Goal: Task Accomplishment & Management: Complete application form

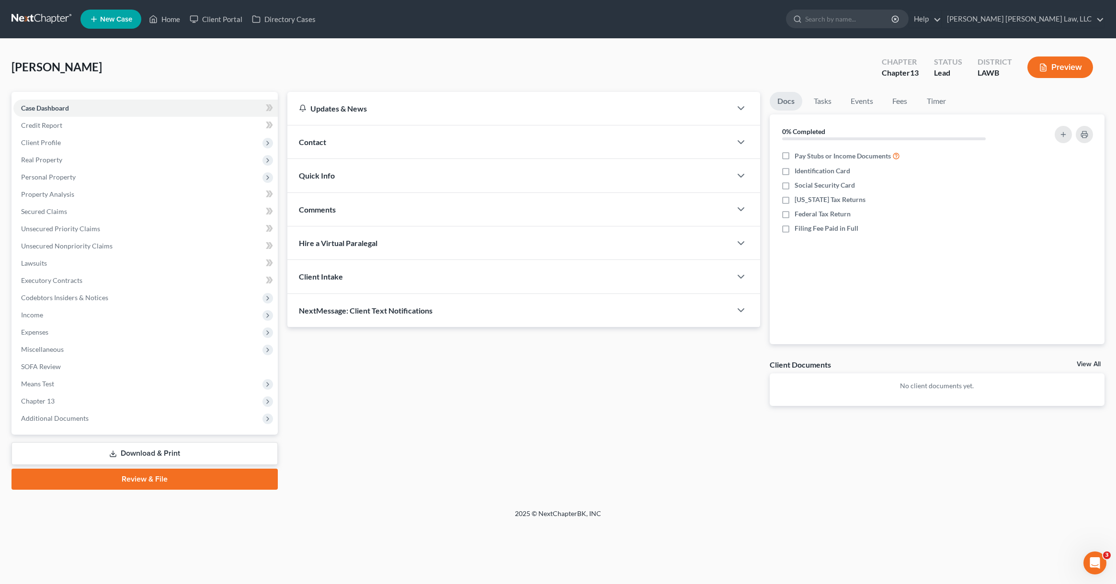
click at [28, 18] on link at bounding box center [41, 19] width 61 height 17
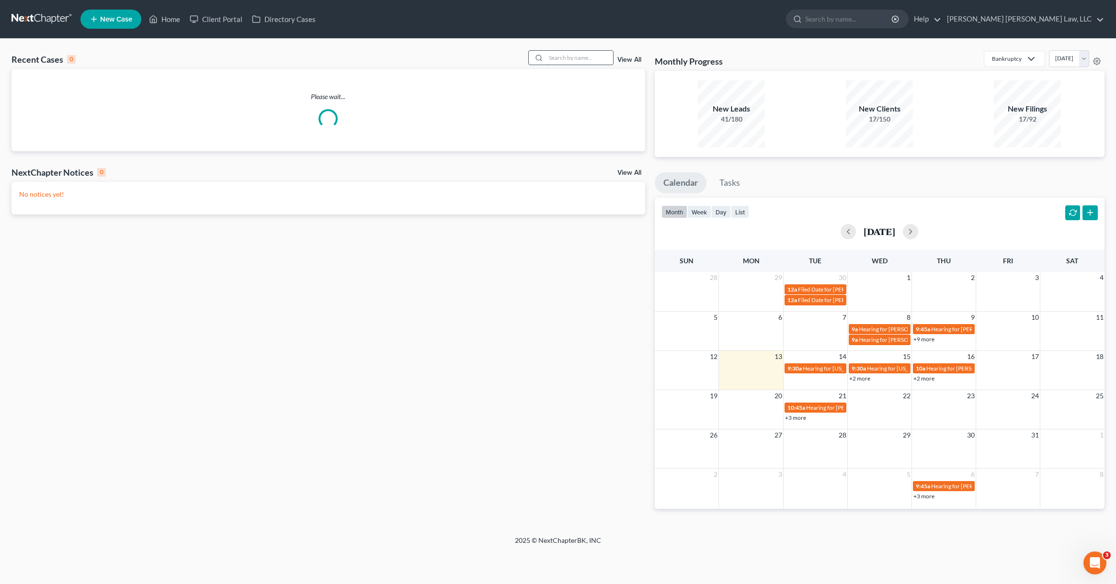
click at [558, 60] on input "search" at bounding box center [579, 58] width 67 height 14
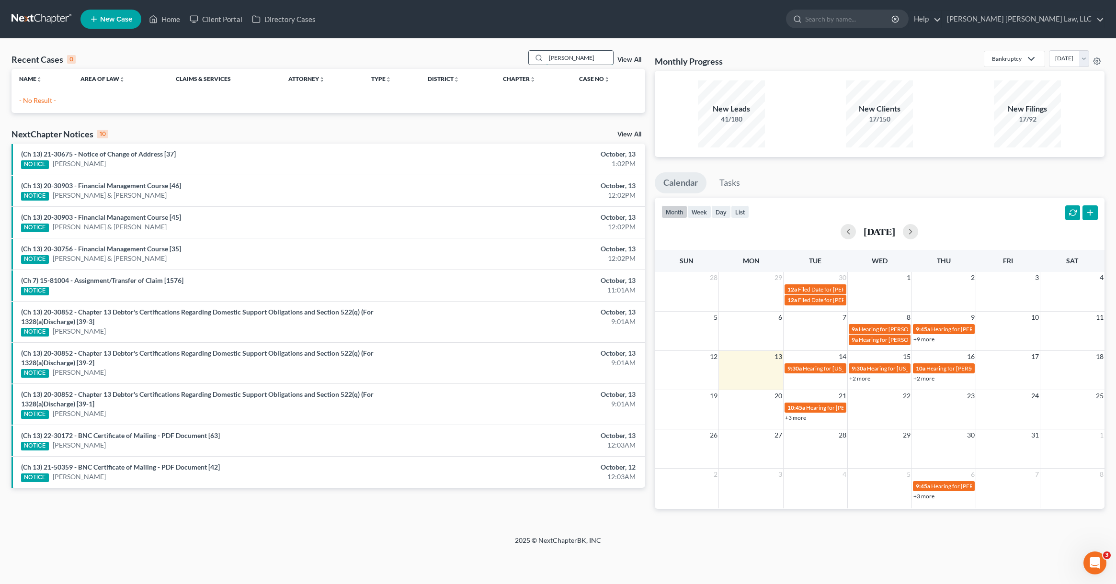
click at [557, 58] on input "miariel hunter" at bounding box center [579, 58] width 67 height 14
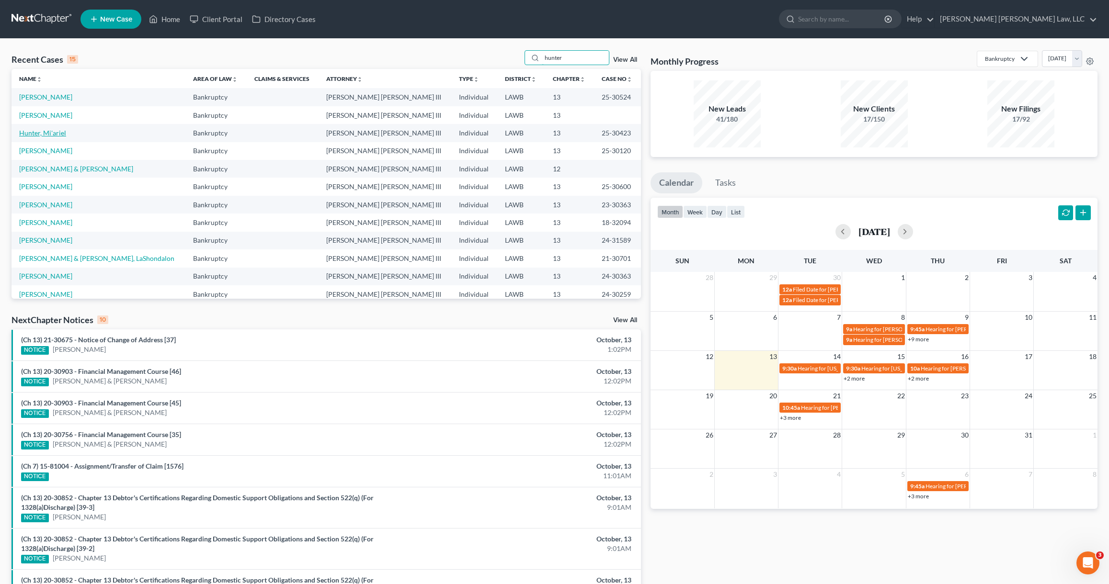
type input "hunter"
click at [37, 134] on link "Hunter, Mi'ariel" at bounding box center [42, 133] width 47 height 8
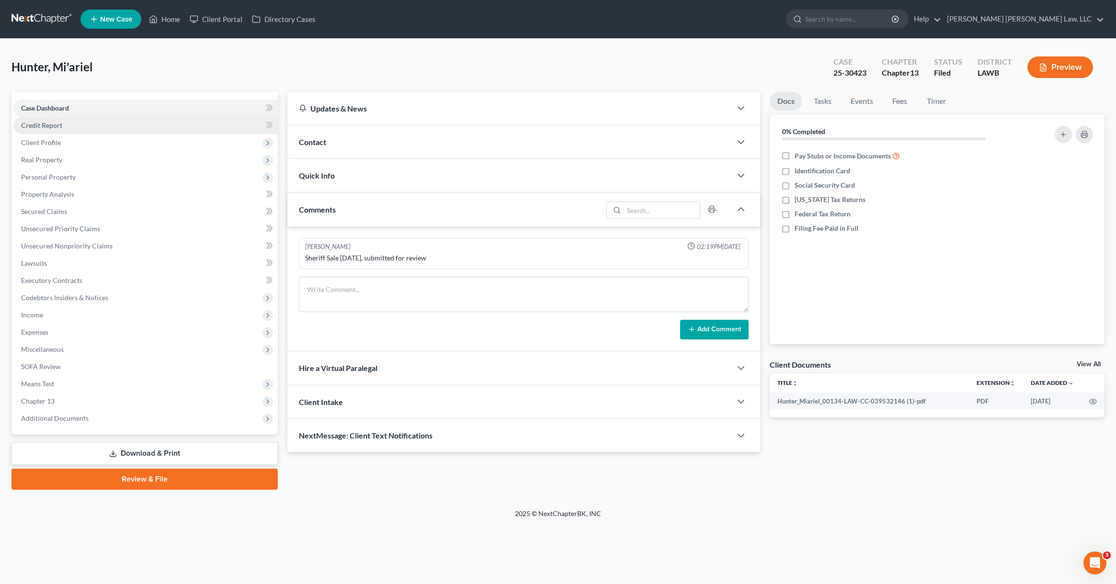
click at [60, 127] on span "Credit Report" at bounding box center [41, 125] width 41 height 8
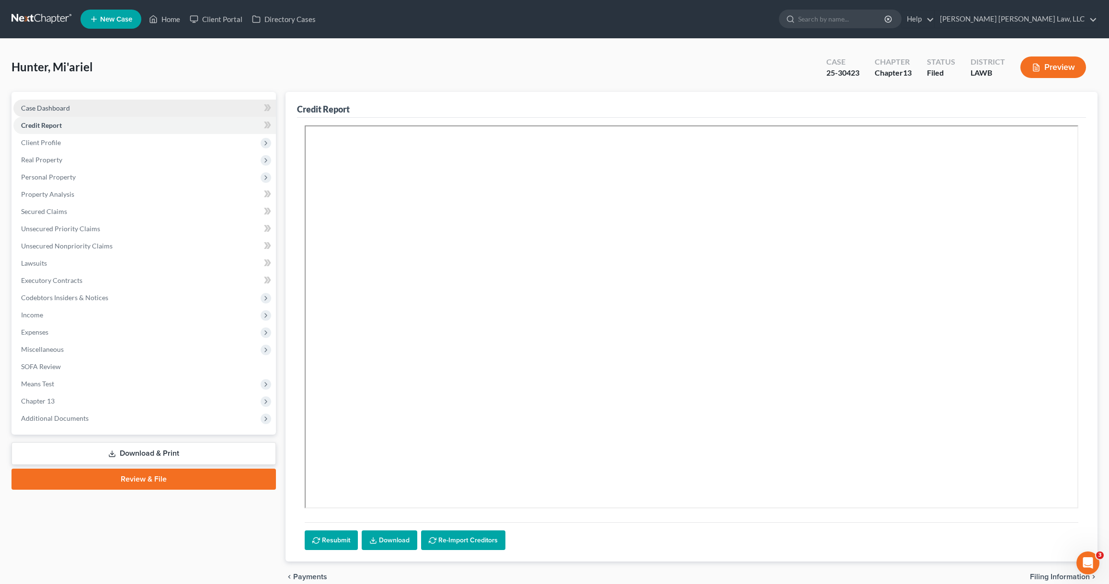
click at [54, 111] on span "Case Dashboard" at bounding box center [45, 108] width 49 height 8
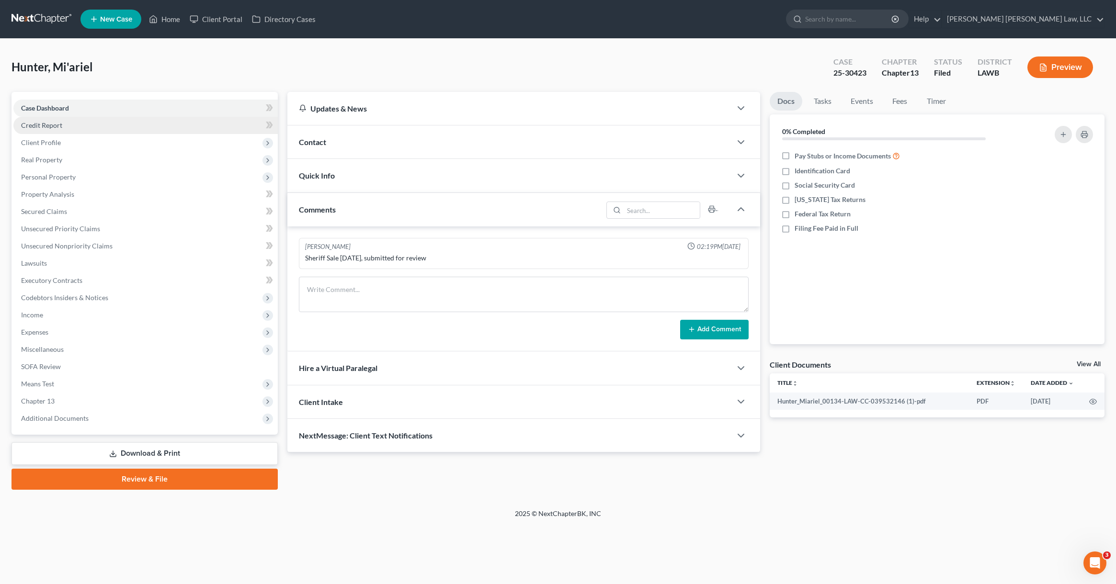
click at [66, 130] on link "Credit Report" at bounding box center [145, 125] width 264 height 17
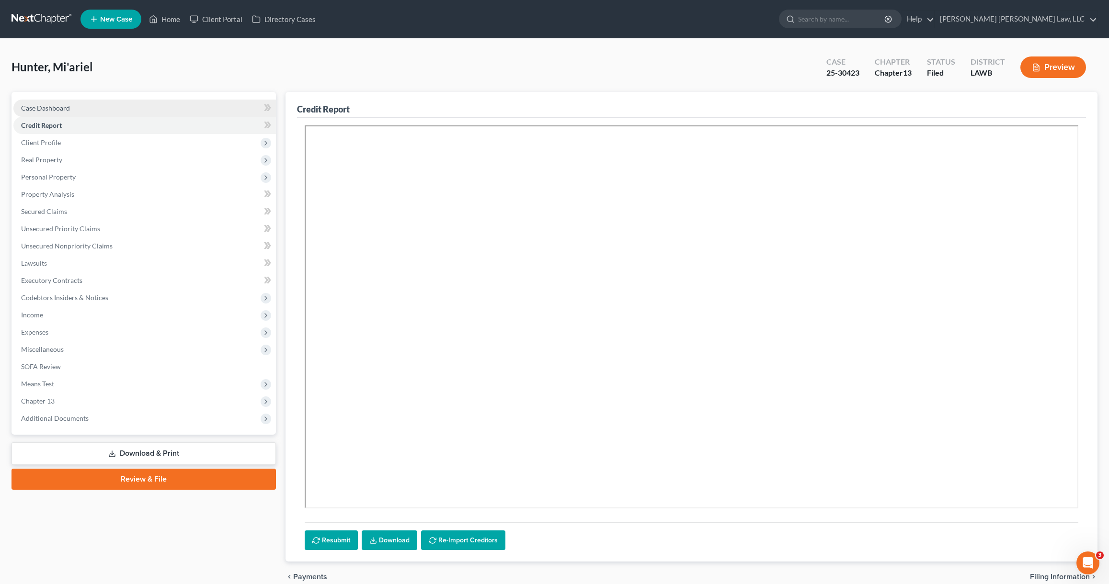
click at [77, 111] on link "Case Dashboard" at bounding box center [144, 108] width 262 height 17
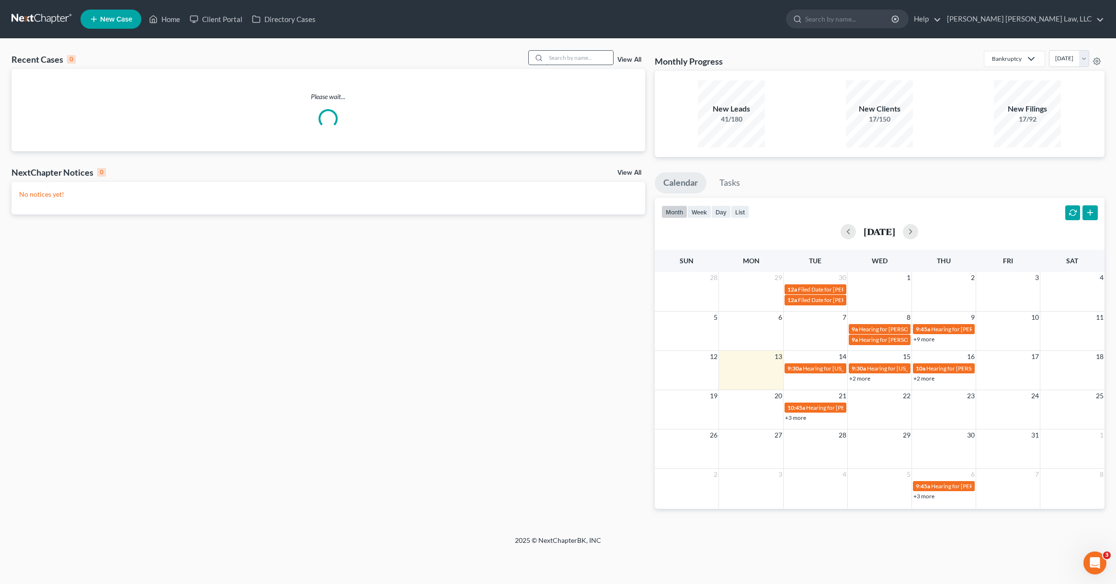
click at [566, 60] on input "search" at bounding box center [579, 58] width 67 height 14
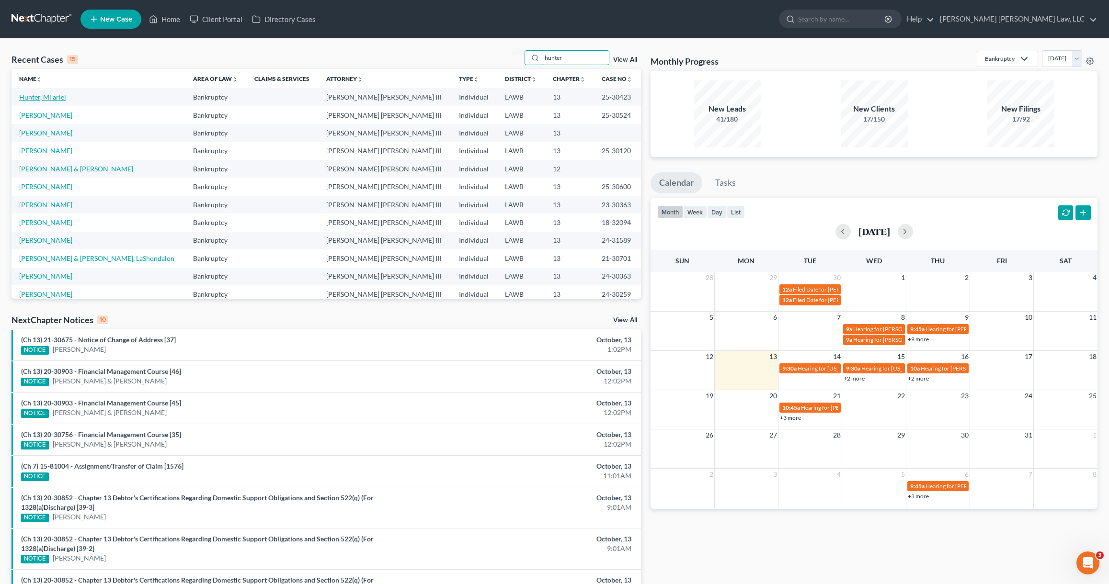
type input "hunter"
click at [886, 22] on input "search" at bounding box center [842, 19] width 88 height 18
type input "hunter"
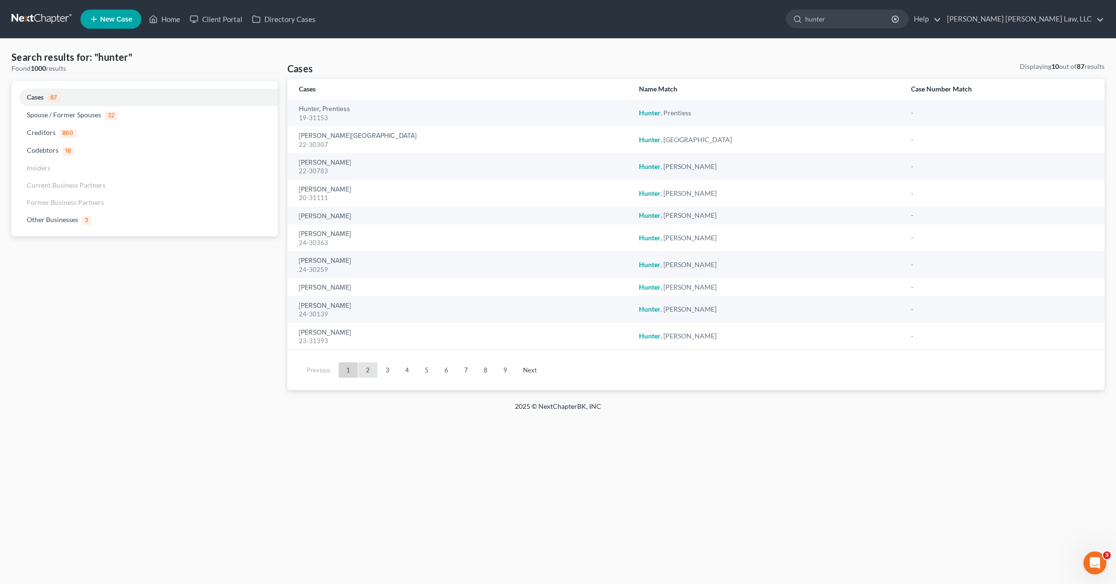
click at [365, 370] on link "2" at bounding box center [367, 370] width 19 height 15
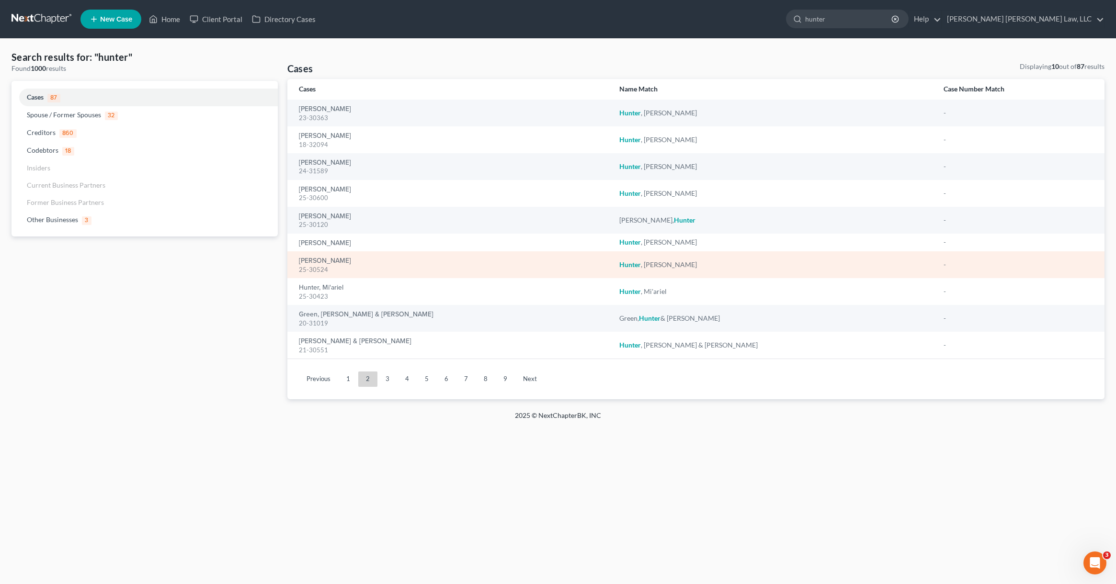
click at [775, 274] on td "Hunter , Pamela" at bounding box center [774, 264] width 324 height 27
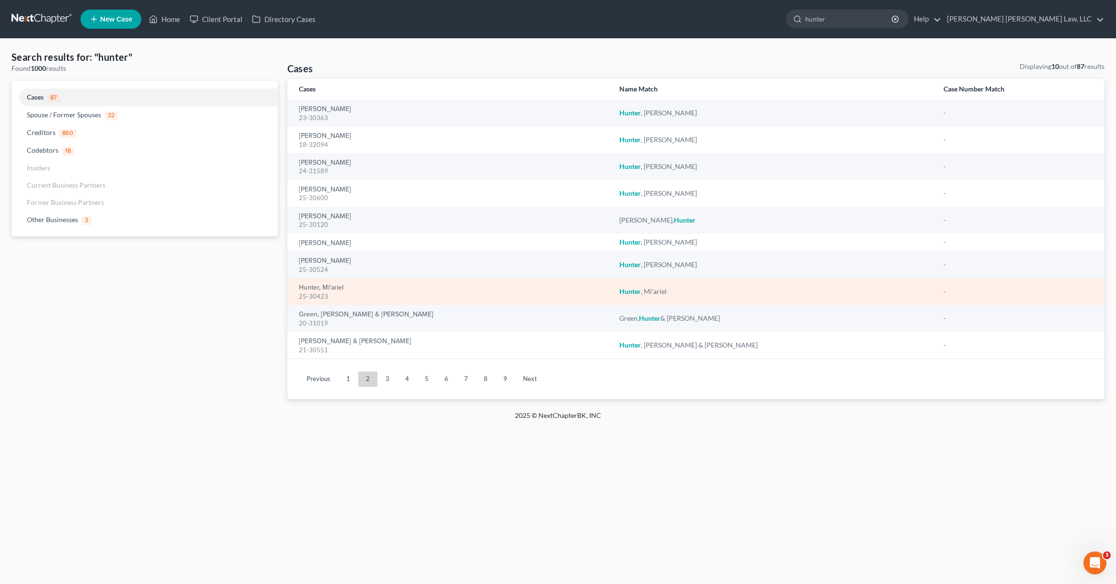
click at [759, 291] on div "Hunter , Mi'ariel" at bounding box center [773, 292] width 309 height 10
click at [329, 289] on link "Hunter, Mi'ariel" at bounding box center [321, 287] width 45 height 7
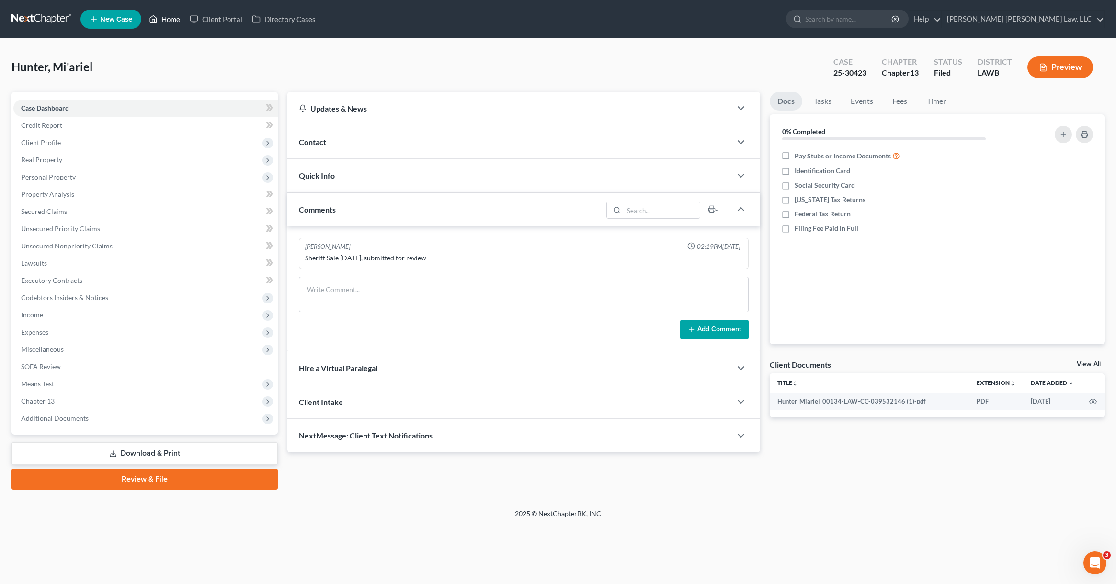
click at [176, 23] on link "Home" at bounding box center [164, 19] width 41 height 17
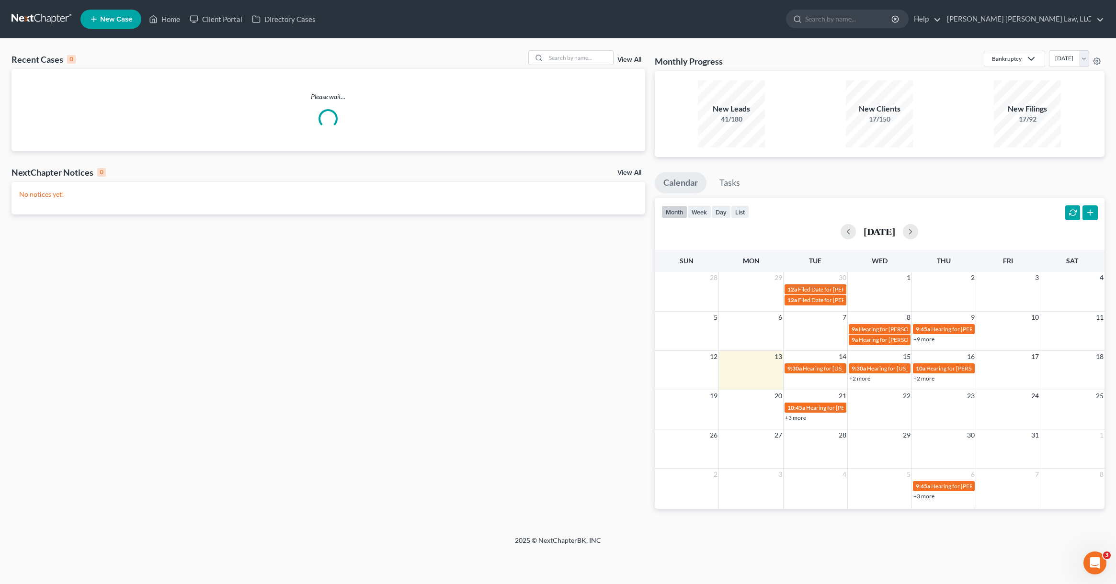
click at [633, 59] on link "View All" at bounding box center [629, 60] width 24 height 7
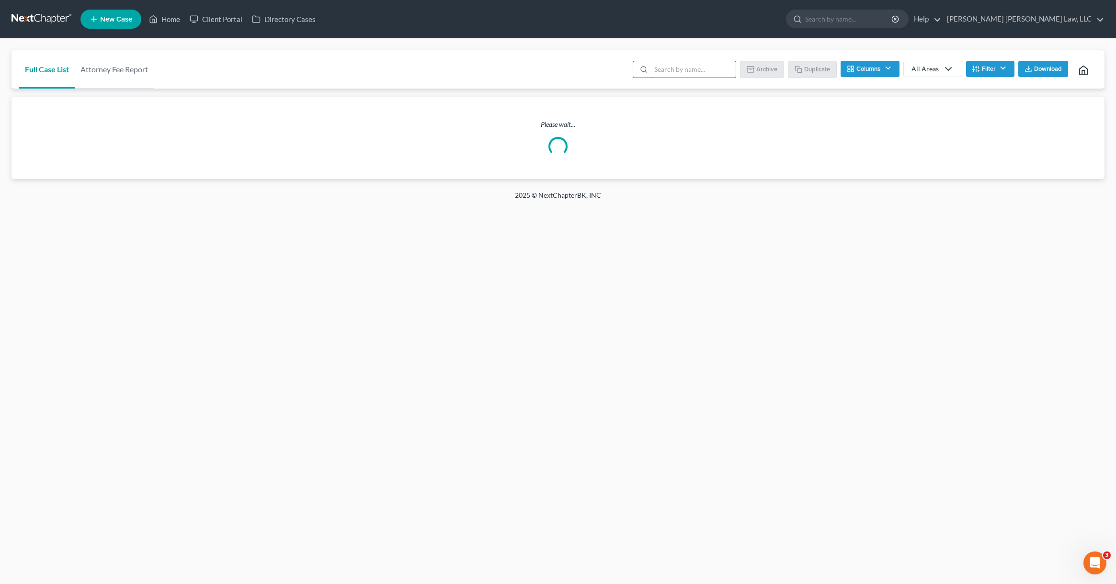
click at [695, 68] on input "search" at bounding box center [693, 69] width 85 height 16
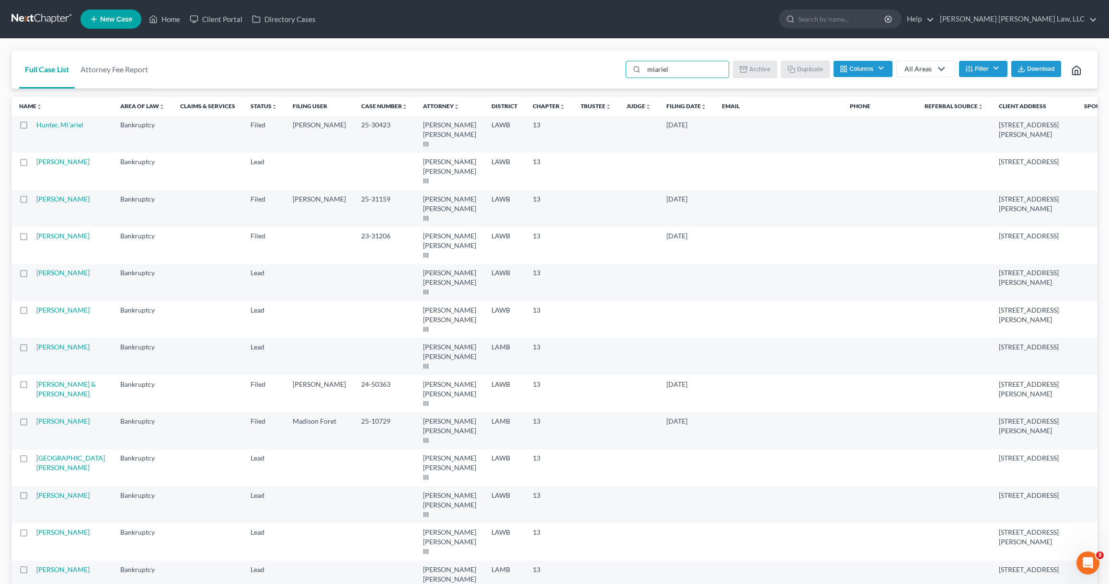
click at [33, 127] on label at bounding box center [33, 127] width 0 height 0
type input "miariel"
click at [36, 124] on input "checkbox" at bounding box center [39, 123] width 6 height 6
click at [802, 70] on button "Duplicate" at bounding box center [806, 69] width 48 height 16
checkbox input "false"
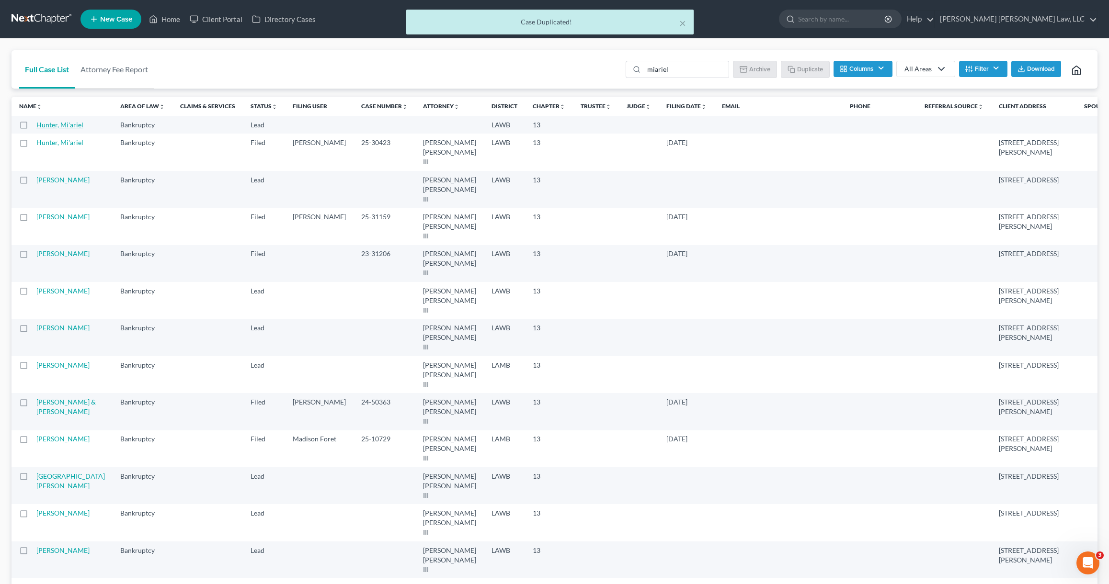
click at [68, 126] on link "Hunter, Mi'ariel" at bounding box center [59, 125] width 47 height 8
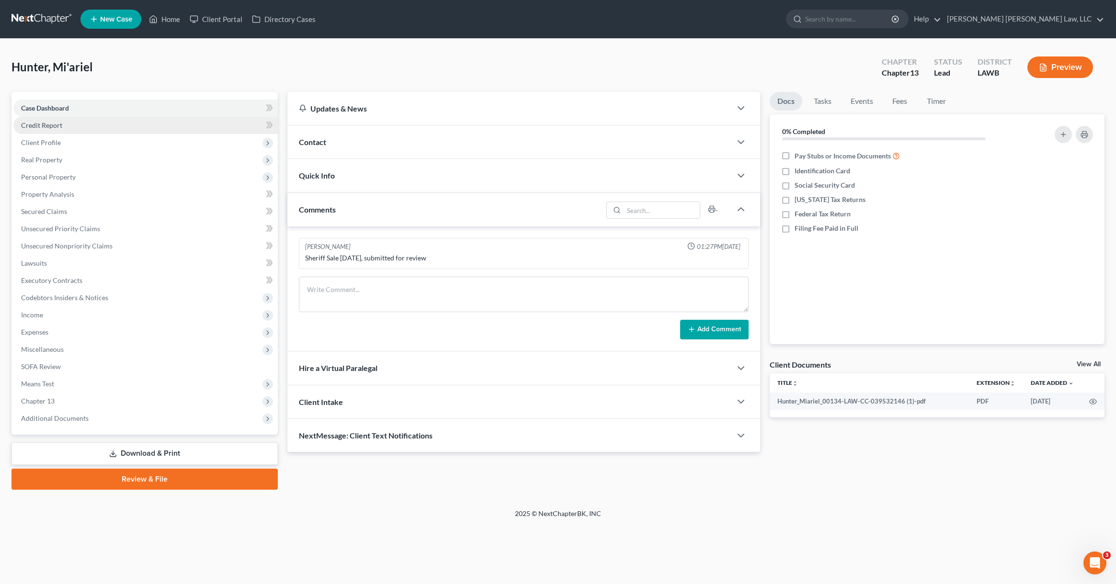
click at [78, 127] on link "Credit Report" at bounding box center [145, 125] width 264 height 17
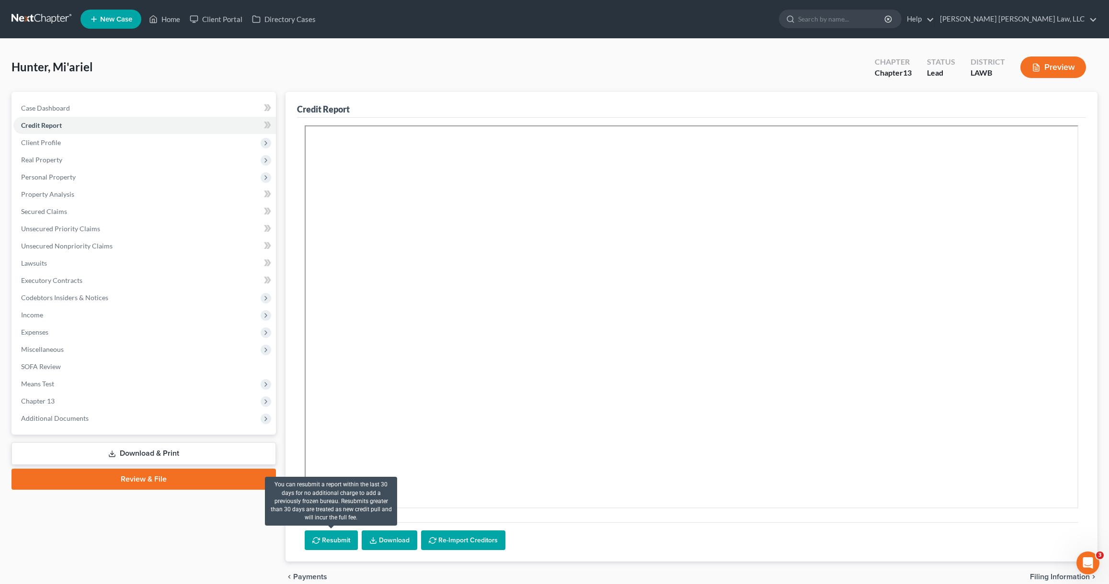
click at [319, 542] on button "Resubmit" at bounding box center [331, 541] width 53 height 20
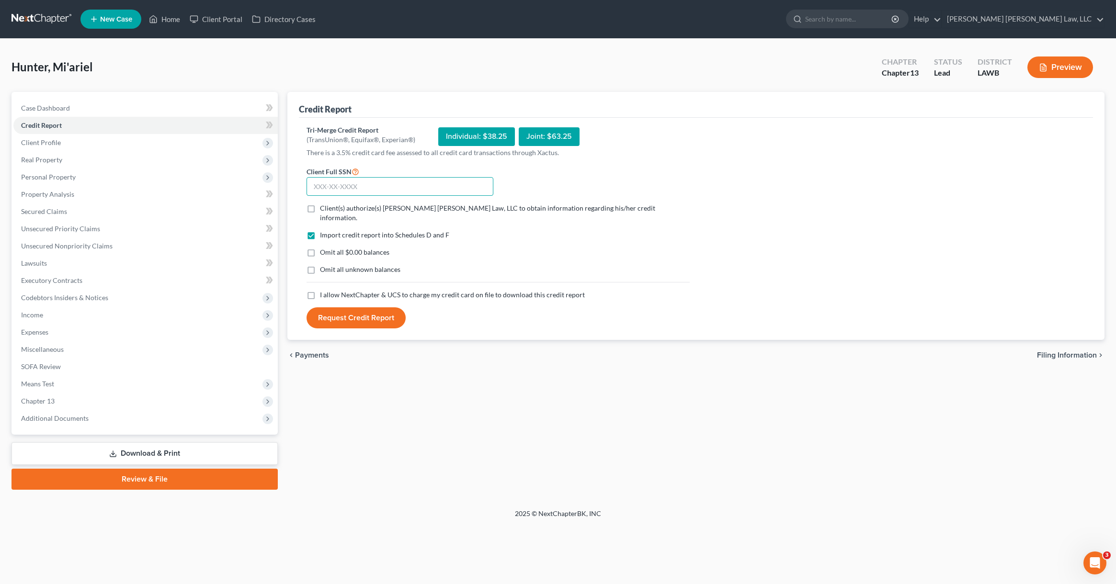
click at [339, 185] on input "text" at bounding box center [400, 186] width 187 height 19
type input "438-85-3708"
click at [324, 204] on input "Client(s) authorize(s) [PERSON_NAME] [PERSON_NAME] Law, LLC to obtain informati…" at bounding box center [327, 207] width 6 height 6
checkbox input "true"
click at [320, 248] on label "Omit all $0.00 balances" at bounding box center [354, 253] width 69 height 10
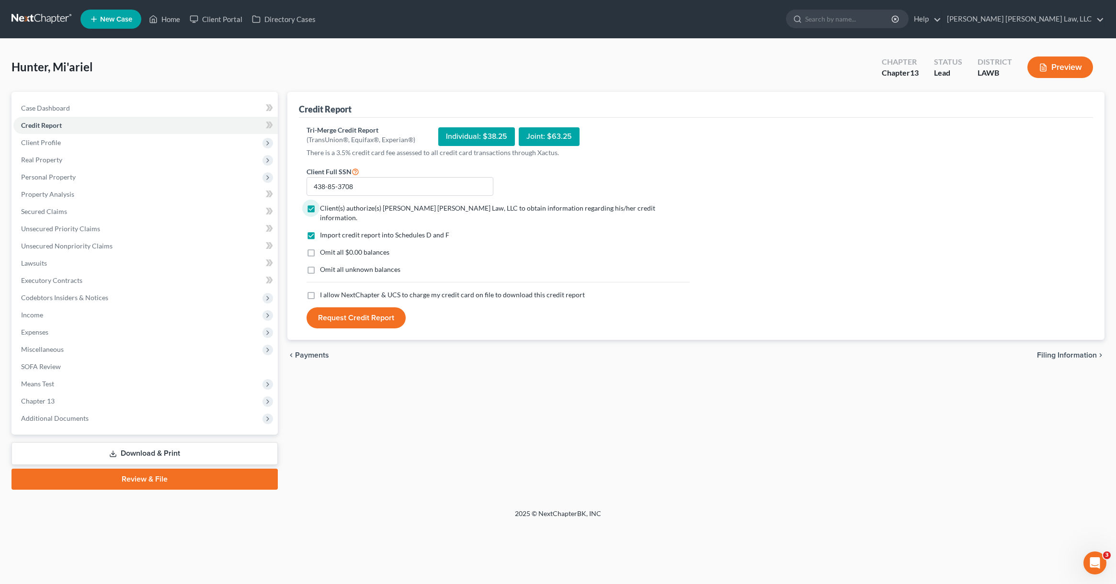
click at [324, 248] on input "Omit all $0.00 balances" at bounding box center [327, 251] width 6 height 6
checkbox input "true"
click at [320, 265] on label "Omit all unknown balances" at bounding box center [360, 270] width 80 height 10
click at [324, 265] on input "Omit all unknown balances" at bounding box center [327, 268] width 6 height 6
checkbox input "true"
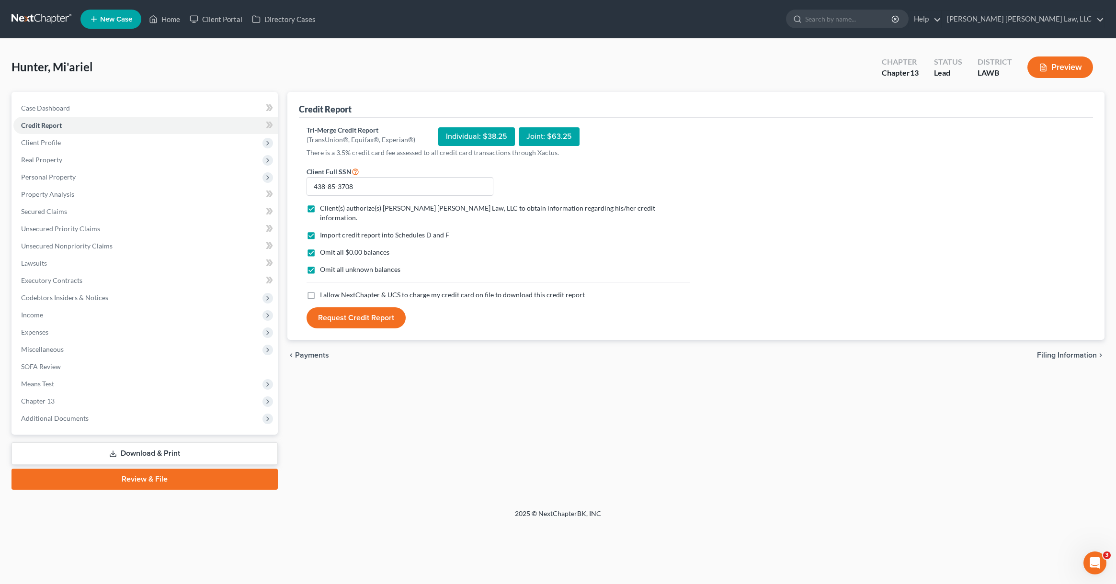
click at [320, 290] on label "I allow NextChapter & UCS to charge my credit card on file to download this cre…" at bounding box center [452, 295] width 265 height 10
click at [324, 290] on input "I allow NextChapter & UCS to charge my credit card on file to download this cre…" at bounding box center [327, 293] width 6 height 6
checkbox input "true"
click at [344, 311] on button "Request Credit Report" at bounding box center [356, 317] width 99 height 21
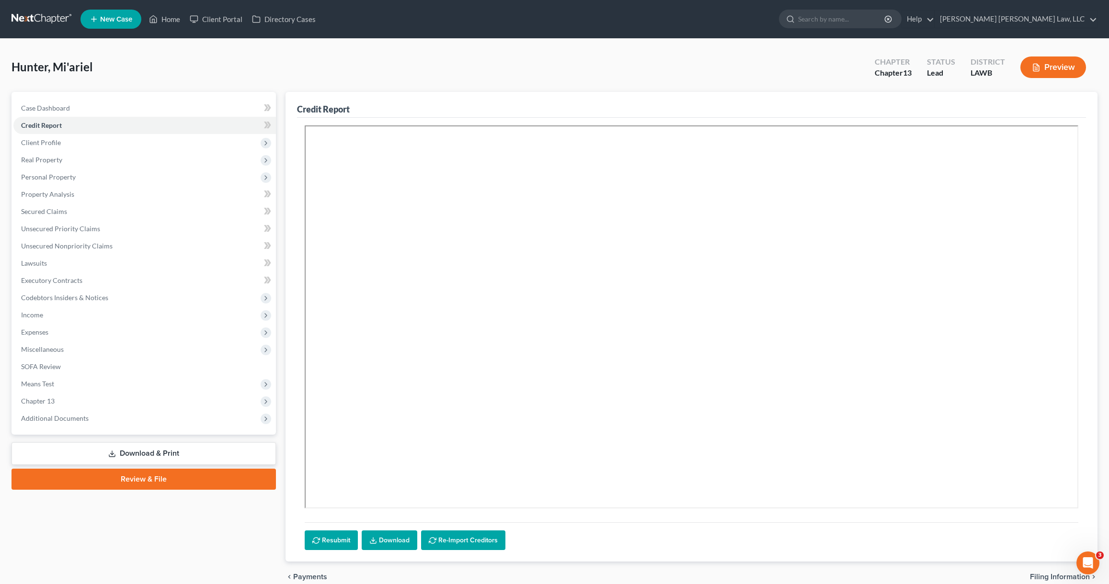
click at [46, 21] on link at bounding box center [41, 19] width 61 height 17
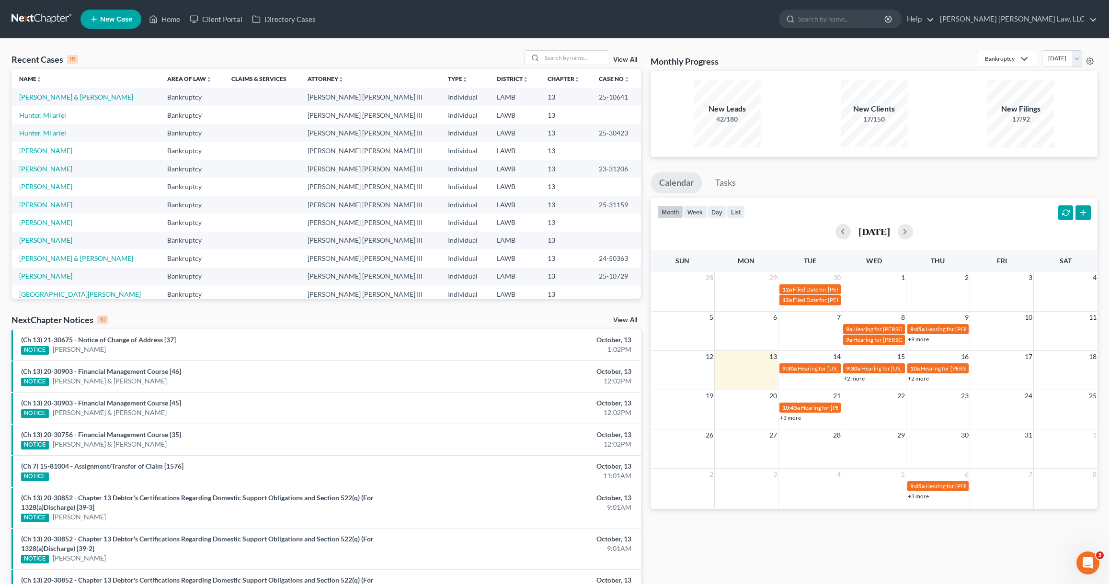
click at [112, 25] on link "New Case" at bounding box center [110, 19] width 61 height 19
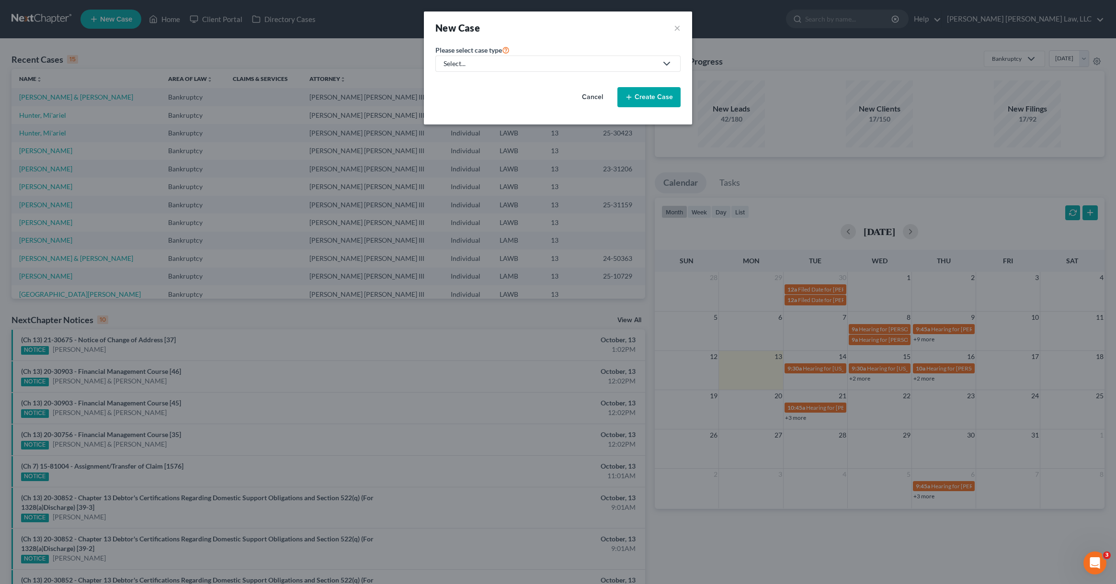
click at [511, 63] on div "Select..." at bounding box center [550, 64] width 214 height 10
click at [493, 83] on div "Bankruptcy" at bounding box center [486, 83] width 85 height 10
select select "36"
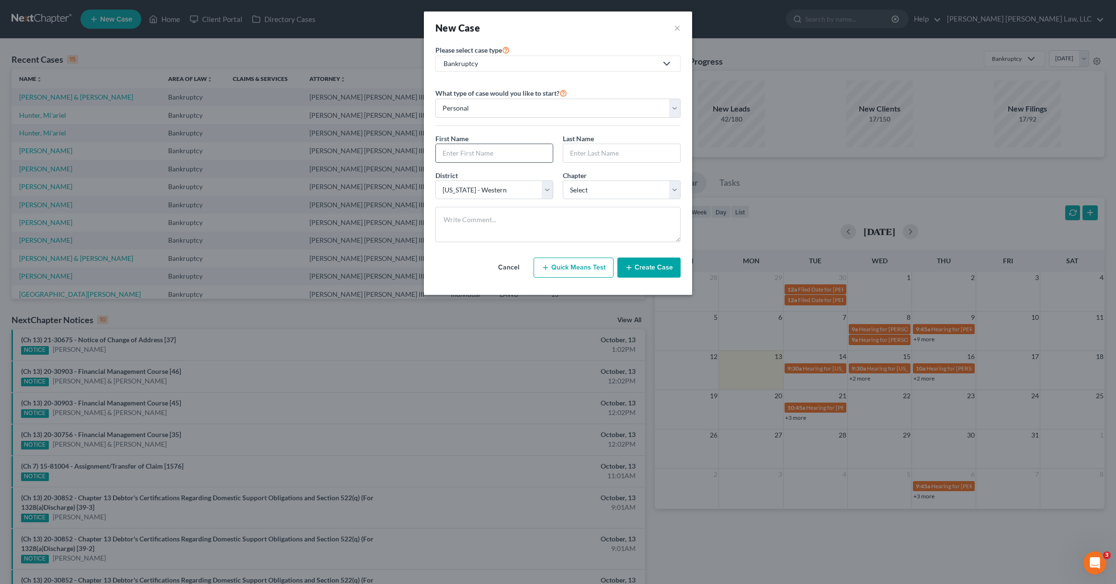
click at [499, 153] on input "text" at bounding box center [494, 153] width 117 height 18
type input "Mayann"
type input "Bonvillian"
click at [577, 189] on select "Select 7 11 12 13" at bounding box center [622, 190] width 118 height 19
select select "3"
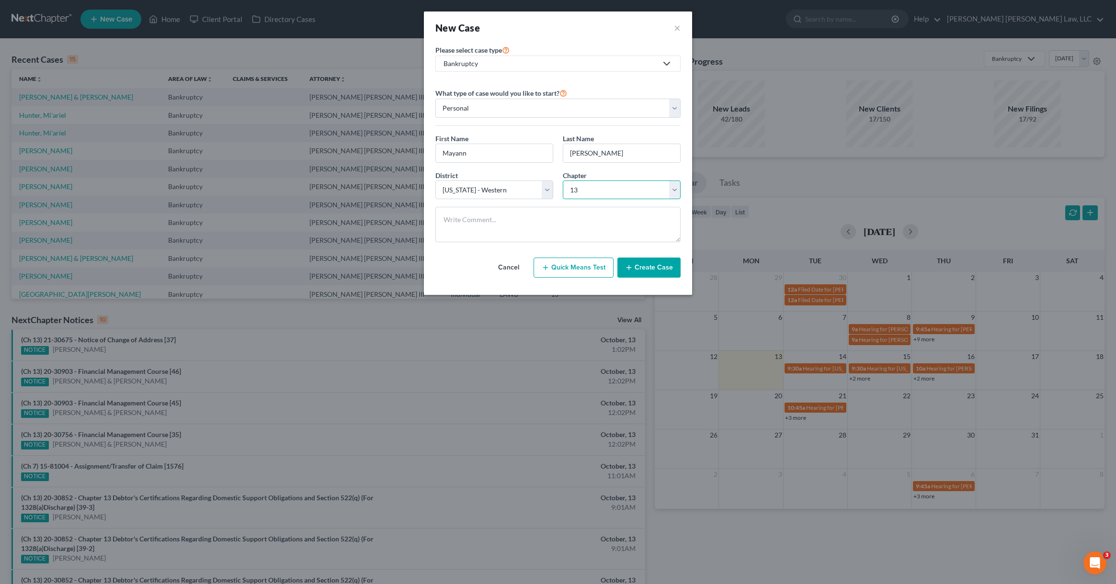
click at [563, 181] on select "Select 7 11 12 13" at bounding box center [622, 190] width 118 height 19
click at [627, 262] on button "Create Case" at bounding box center [648, 268] width 63 height 20
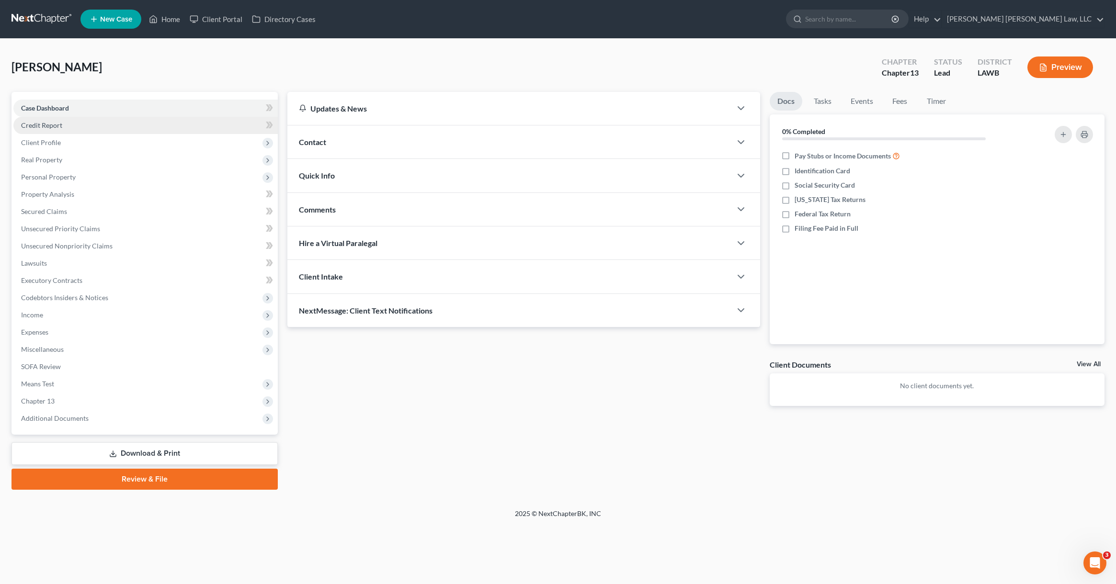
click at [145, 121] on link "Credit Report" at bounding box center [145, 125] width 264 height 17
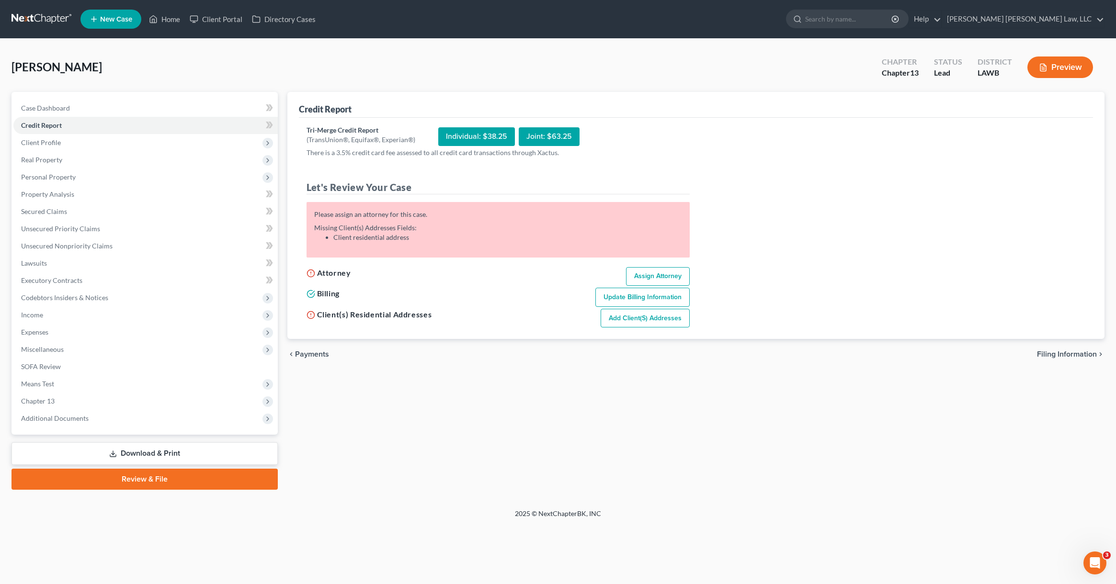
click at [636, 282] on link "Assign Attorney" at bounding box center [658, 276] width 64 height 19
select select "1"
select select "0"
select select "3"
select select "36"
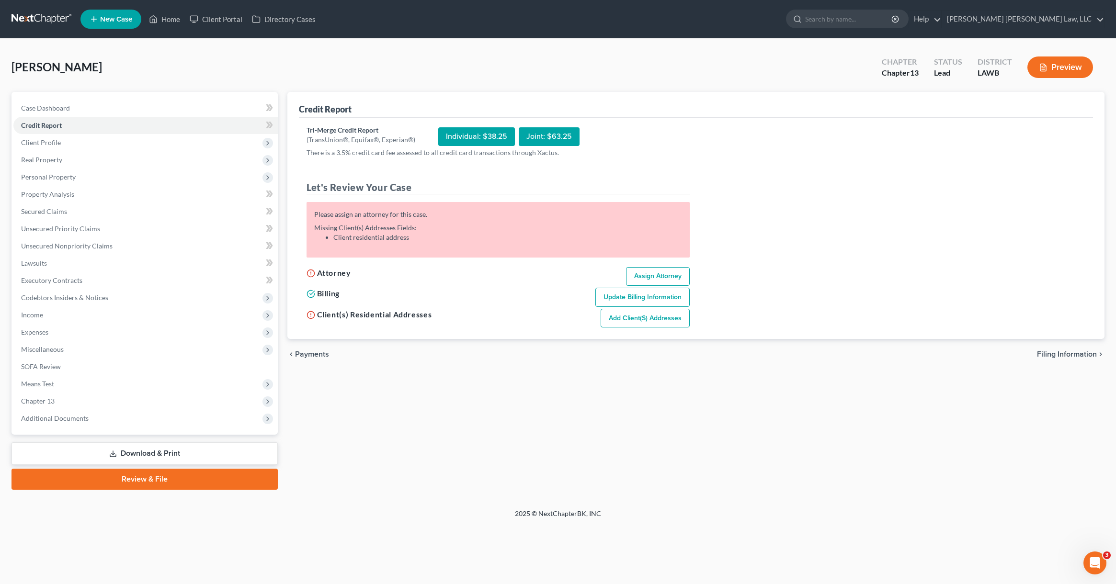
select select "19"
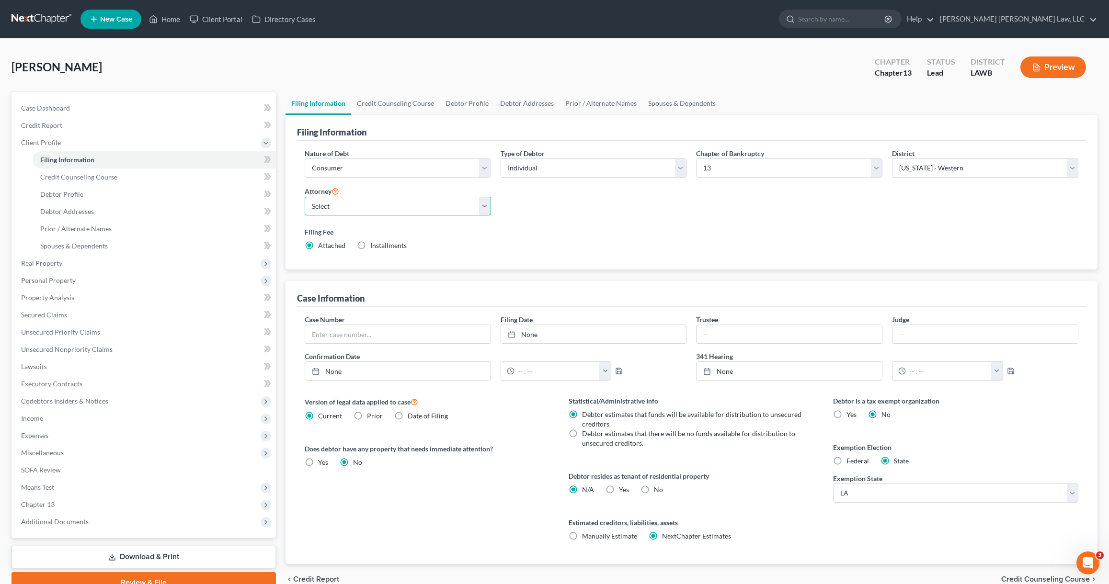
click at [352, 209] on select "Select [PERSON_NAME] [PERSON_NAME] III - LAWB [PERSON_NAME] [PERSON_NAME] III -…" at bounding box center [398, 206] width 186 height 19
select select "0"
click at [305, 197] on select "Select [PERSON_NAME] [PERSON_NAME] III - LAWB [PERSON_NAME] [PERSON_NAME] III -…" at bounding box center [398, 206] width 186 height 19
click at [458, 102] on link "Debtor Profile" at bounding box center [467, 103] width 55 height 23
select select "0"
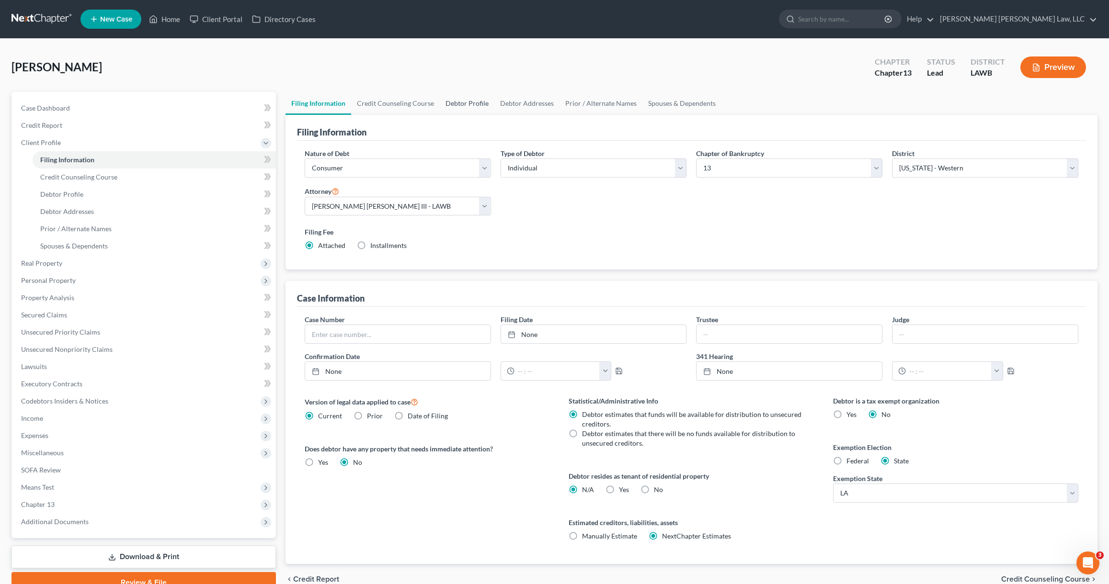
select select "0"
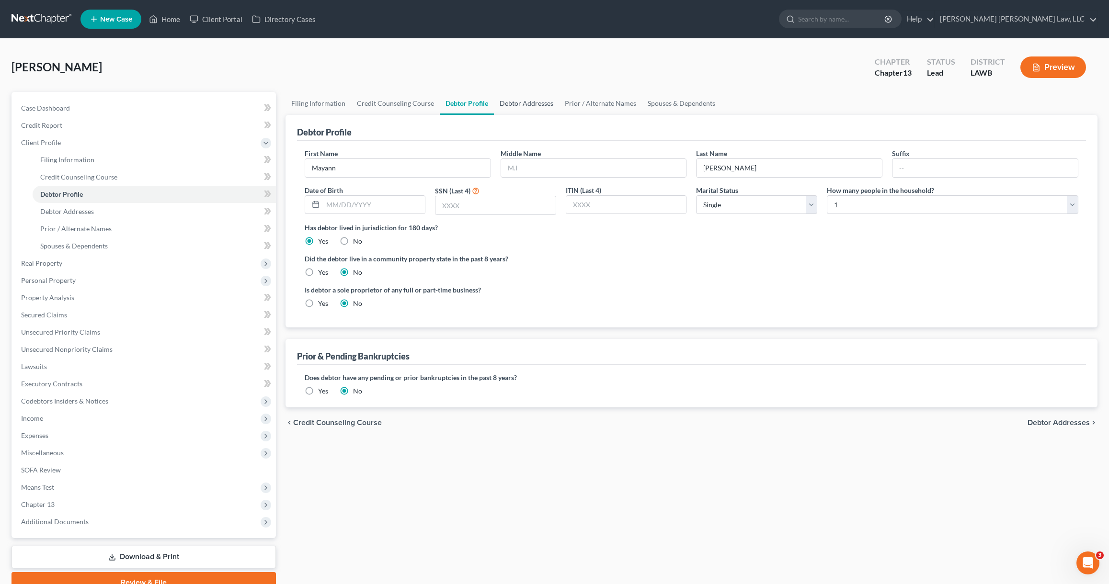
click at [527, 102] on link "Debtor Addresses" at bounding box center [526, 103] width 65 height 23
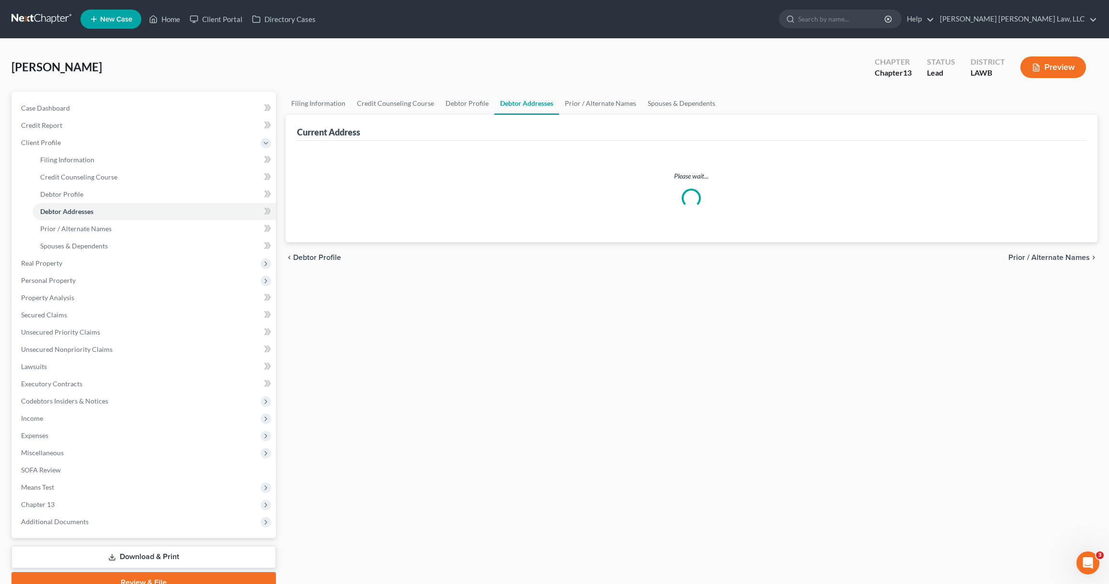
select select "0"
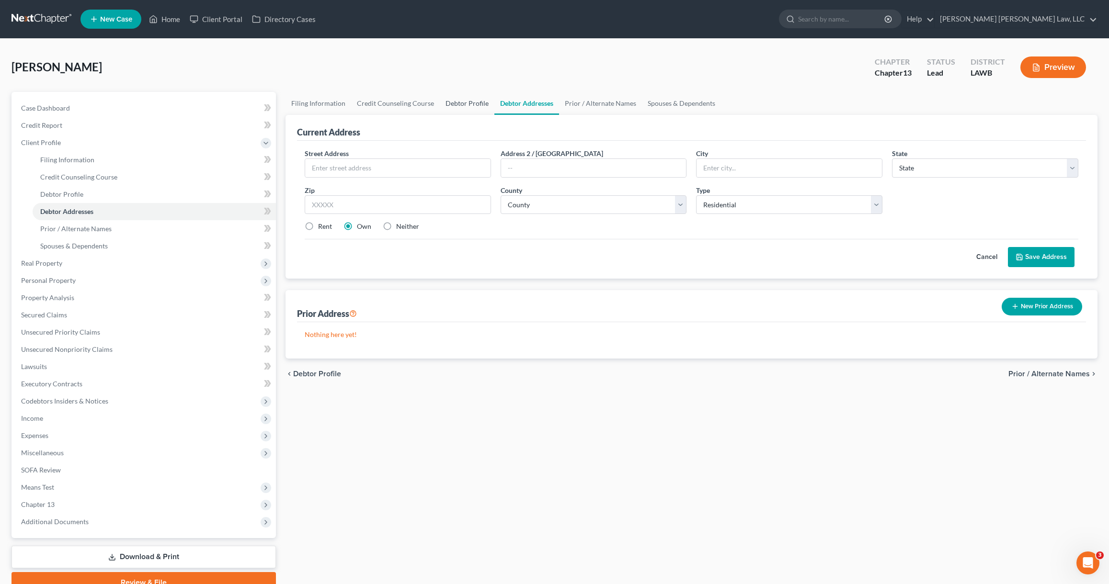
click at [467, 102] on link "Debtor Profile" at bounding box center [467, 103] width 55 height 23
select select "0"
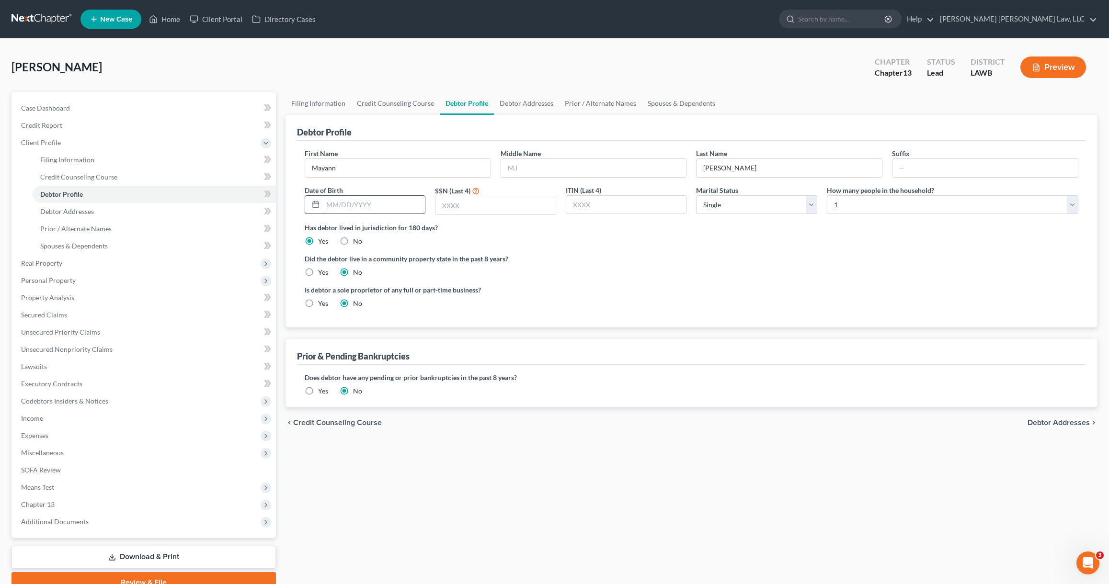
click at [377, 205] on input "text" at bounding box center [374, 205] width 102 height 18
type input "10/26/1951"
click at [519, 102] on link "Debtor Addresses" at bounding box center [526, 103] width 65 height 23
select select "0"
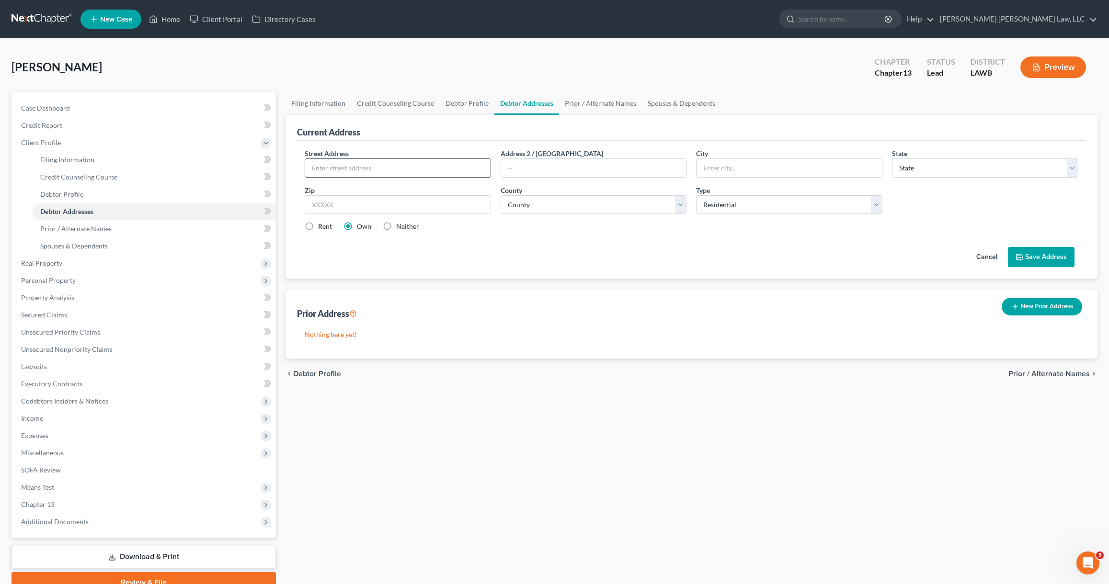
click at [414, 173] on input "text" at bounding box center [397, 168] width 185 height 18
type input "469 Corney Creek Dr"
type input "Farmerville"
select select "19"
type input "71241"
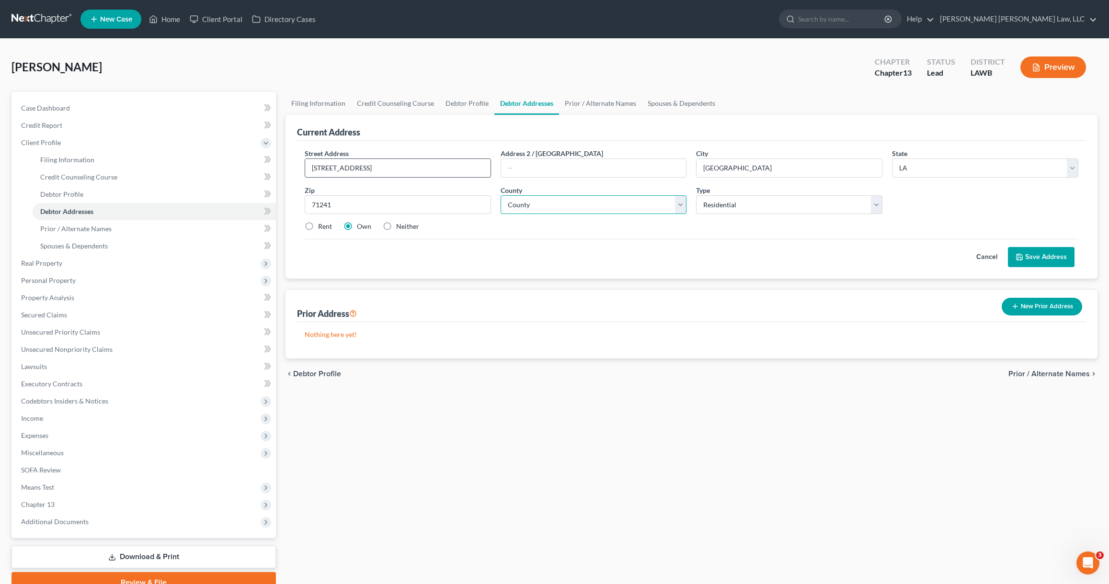
select select "55"
click at [1022, 255] on icon at bounding box center [1019, 257] width 6 height 6
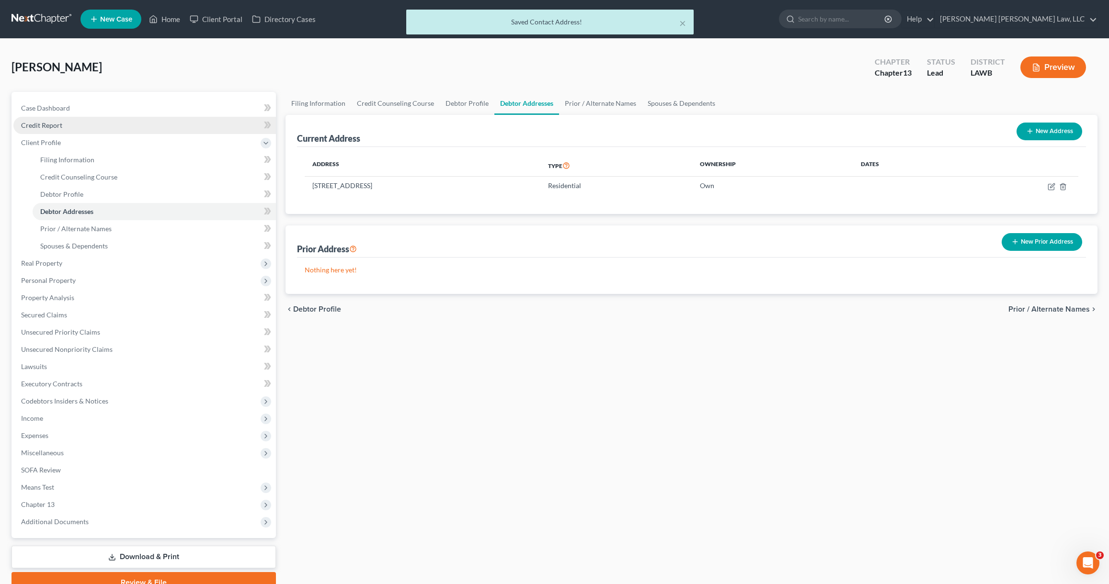
click at [36, 126] on span "Credit Report" at bounding box center [41, 125] width 41 height 8
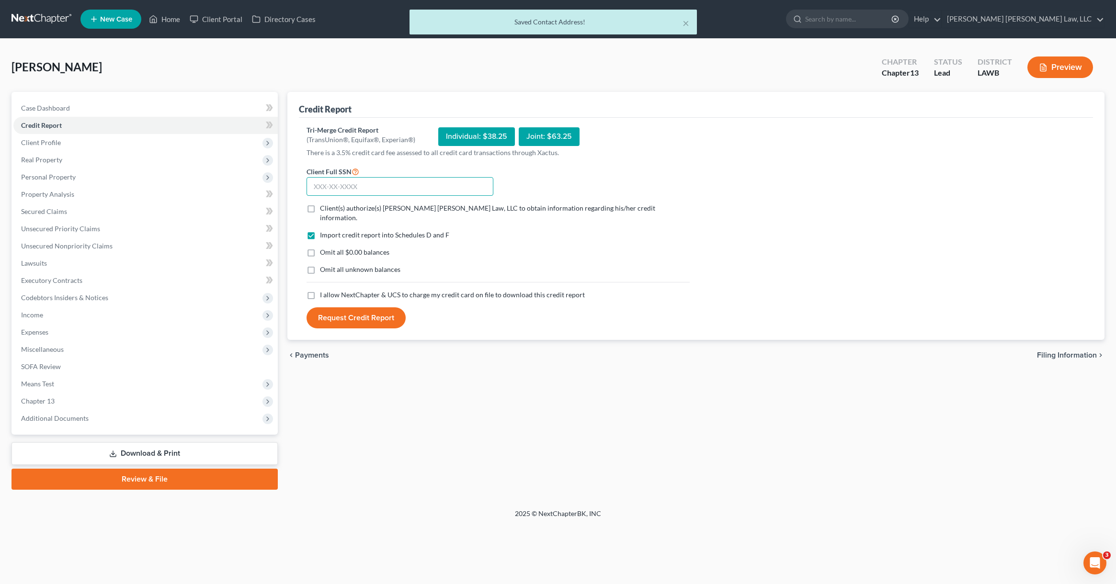
click at [333, 191] on input "text" at bounding box center [400, 186] width 187 height 19
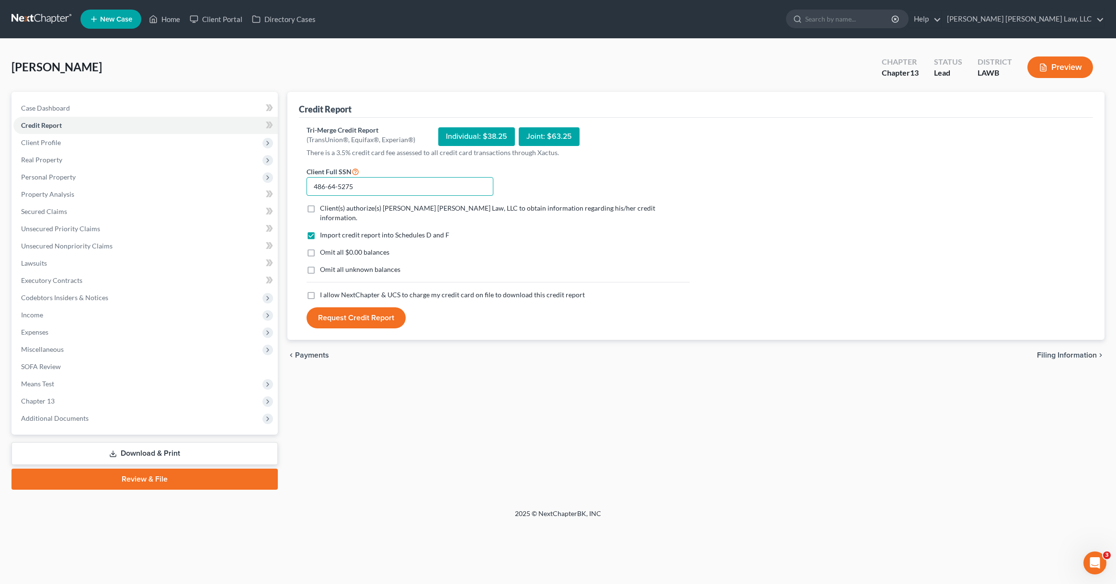
type input "486-64-5275"
click at [324, 204] on input "Client(s) authorize(s) [PERSON_NAME] [PERSON_NAME] Law, LLC to obtain informati…" at bounding box center [327, 207] width 6 height 6
checkbox input "true"
click at [320, 248] on label "Omit all $0.00 balances" at bounding box center [354, 253] width 69 height 10
click at [324, 248] on input "Omit all $0.00 balances" at bounding box center [327, 251] width 6 height 6
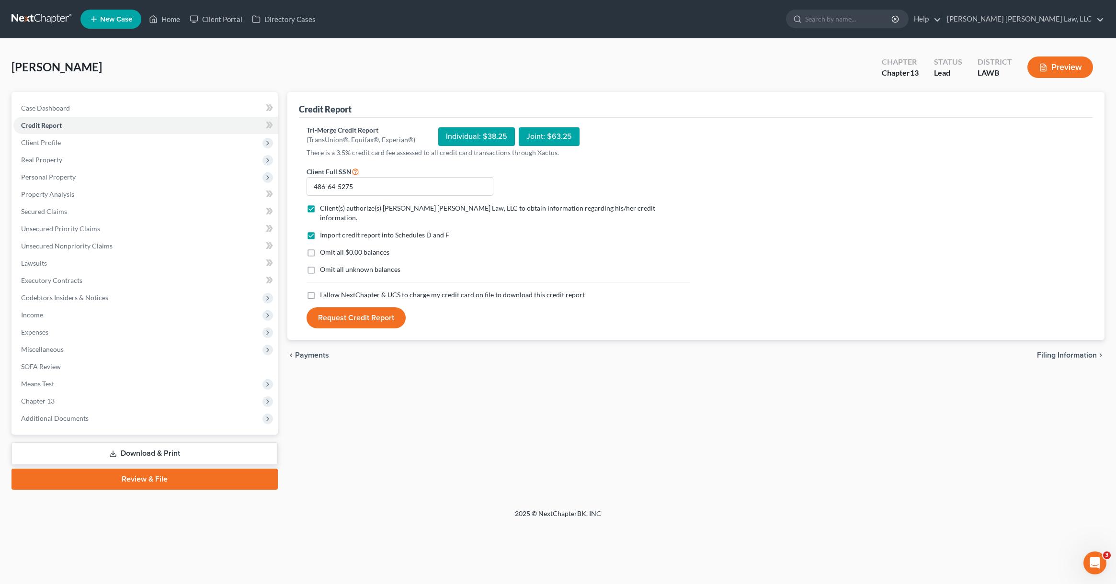
checkbox input "true"
click at [320, 265] on label "Omit all unknown balances" at bounding box center [360, 270] width 80 height 10
click at [324, 265] on input "Omit all unknown balances" at bounding box center [327, 268] width 6 height 6
checkbox input "true"
click at [320, 290] on label "I allow NextChapter & UCS to charge my credit card on file to download this cre…" at bounding box center [452, 295] width 265 height 10
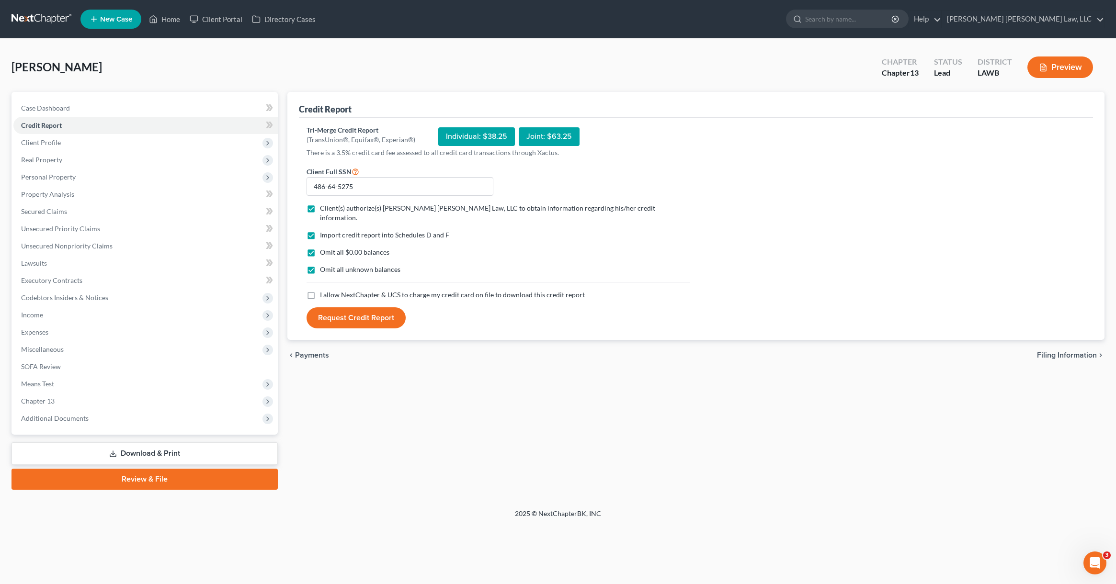
click at [324, 290] on input "I allow NextChapter & UCS to charge my credit card on file to download this cre…" at bounding box center [327, 293] width 6 height 6
checkbox input "true"
click at [353, 308] on button "Request Credit Report" at bounding box center [356, 317] width 99 height 21
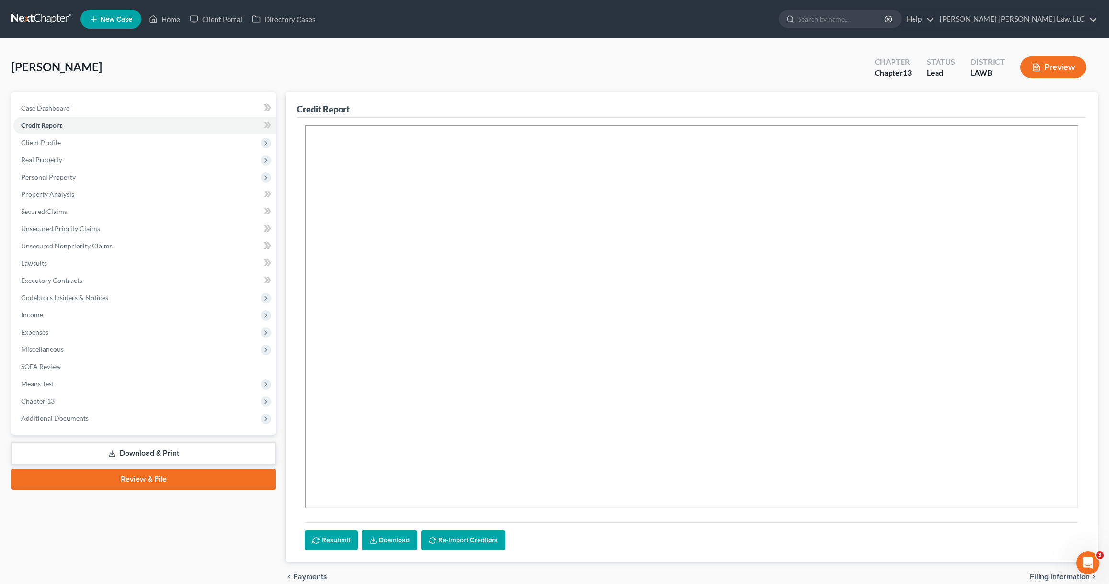
click at [111, 18] on span "New Case" at bounding box center [116, 19] width 32 height 7
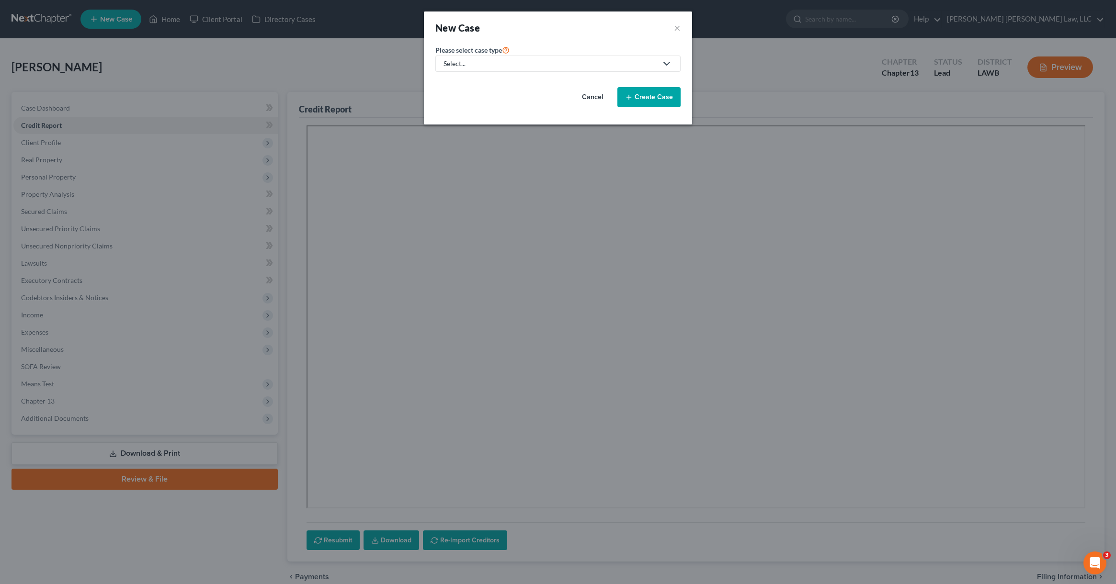
click at [510, 61] on div "Select..." at bounding box center [550, 64] width 214 height 10
click at [502, 85] on div "Bankruptcy" at bounding box center [486, 83] width 85 height 10
select select "36"
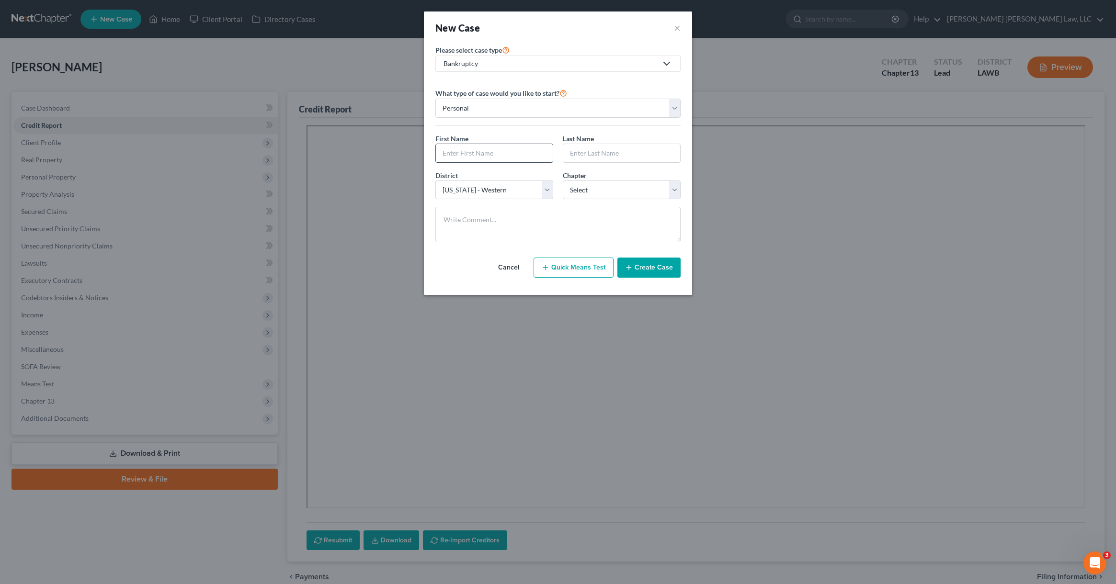
click at [511, 156] on input "text" at bounding box center [494, 153] width 117 height 18
type input "Judianne"
type input "Novak"
click at [641, 193] on select "Select 7 11 12 13" at bounding box center [622, 190] width 118 height 19
select select "3"
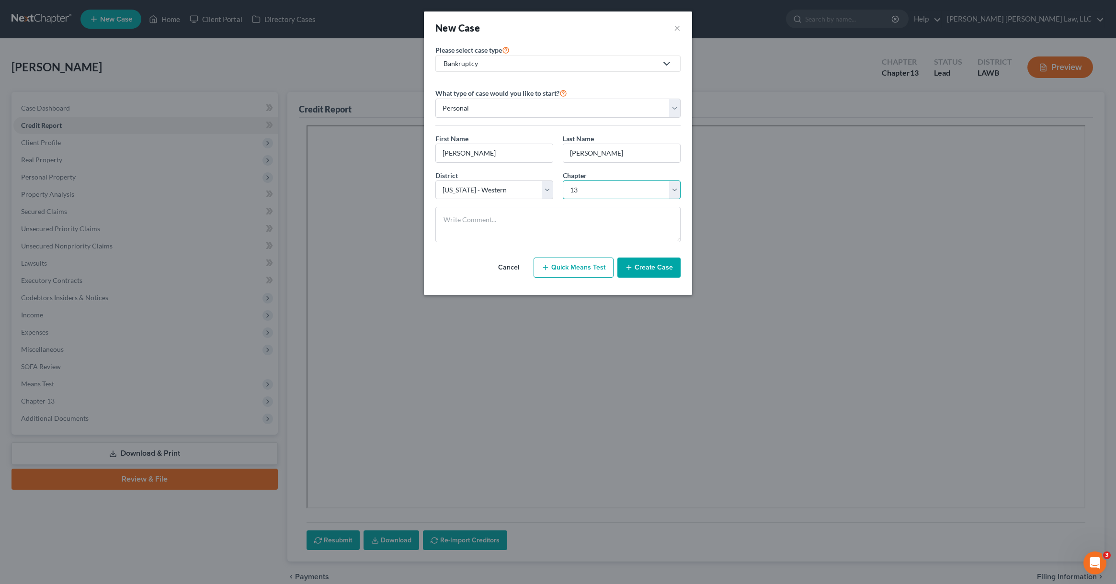
click at [563, 181] on select "Select 7 11 12 13" at bounding box center [622, 190] width 118 height 19
click at [651, 263] on button "Create Case" at bounding box center [648, 268] width 63 height 20
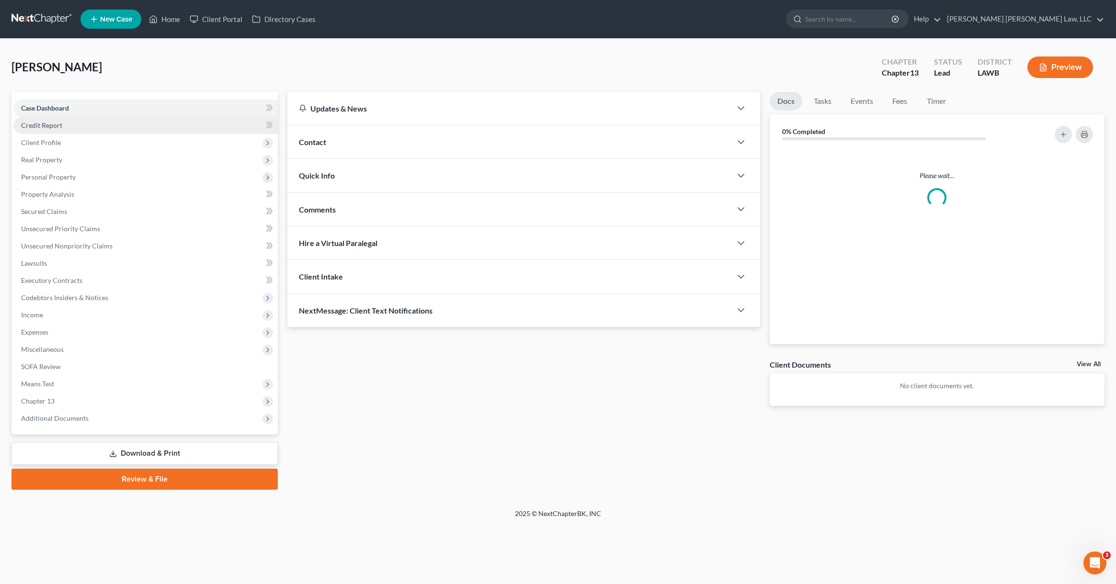
click at [55, 121] on span "Credit Report" at bounding box center [41, 125] width 41 height 8
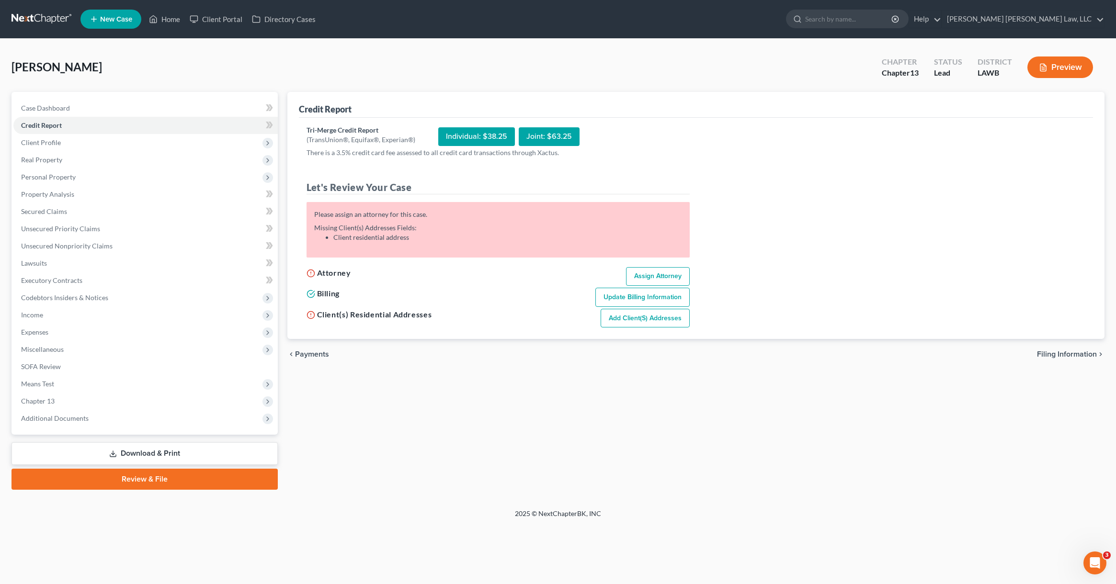
click at [665, 283] on link "Assign Attorney" at bounding box center [658, 276] width 64 height 19
select select "1"
select select "0"
select select "3"
select select "36"
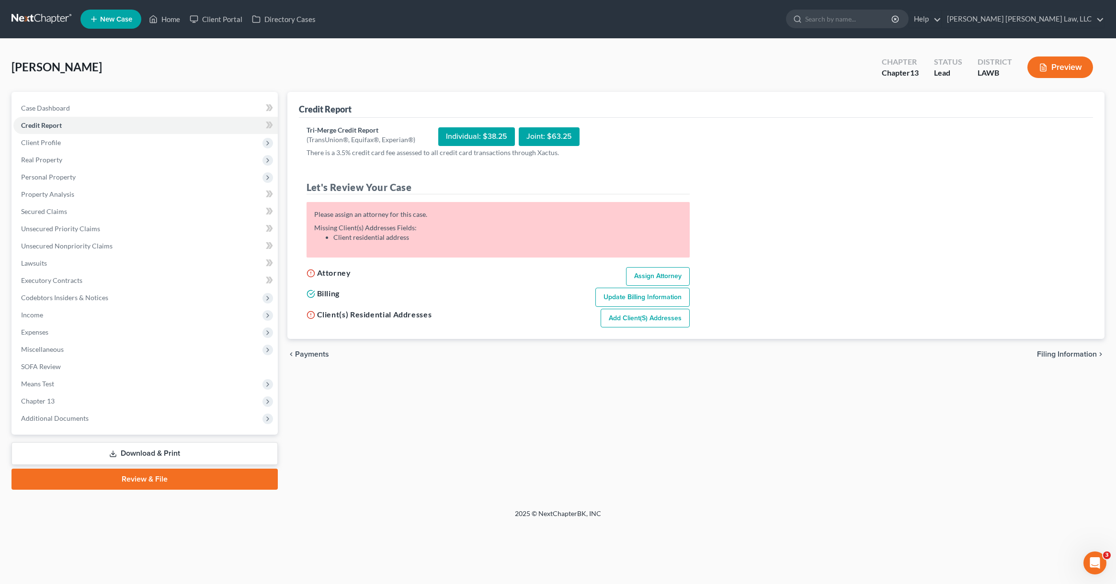
select select "19"
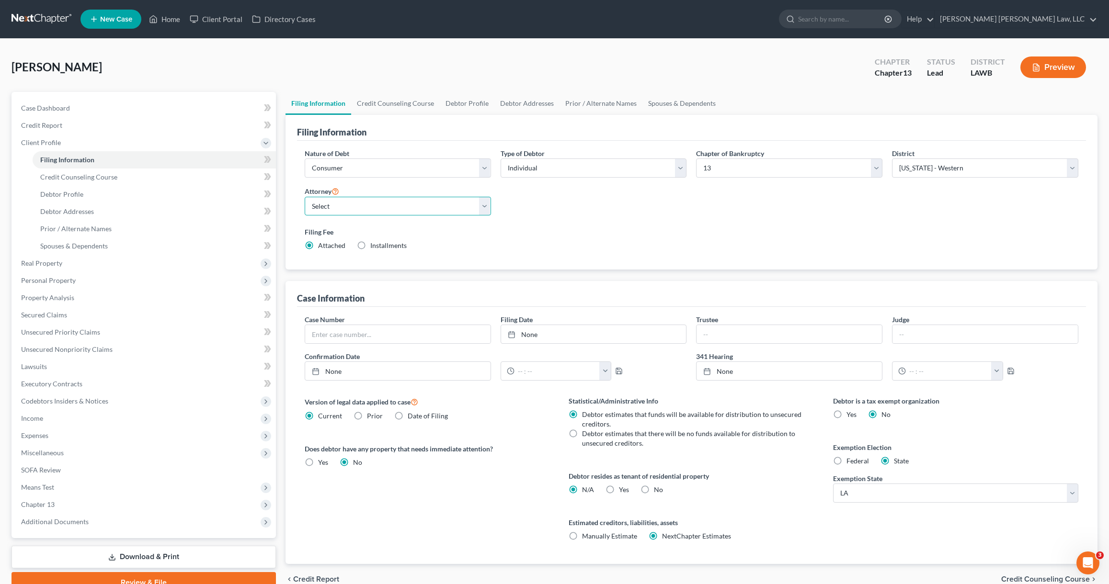
click at [440, 205] on select "Select [PERSON_NAME] [PERSON_NAME] III - LAWB [PERSON_NAME] [PERSON_NAME] III -…" at bounding box center [398, 206] width 186 height 19
select select "0"
click at [305, 197] on select "Select [PERSON_NAME] [PERSON_NAME] III - LAWB [PERSON_NAME] [PERSON_NAME] III -…" at bounding box center [398, 206] width 186 height 19
click at [458, 105] on link "Debtor Profile" at bounding box center [467, 103] width 55 height 23
select select "0"
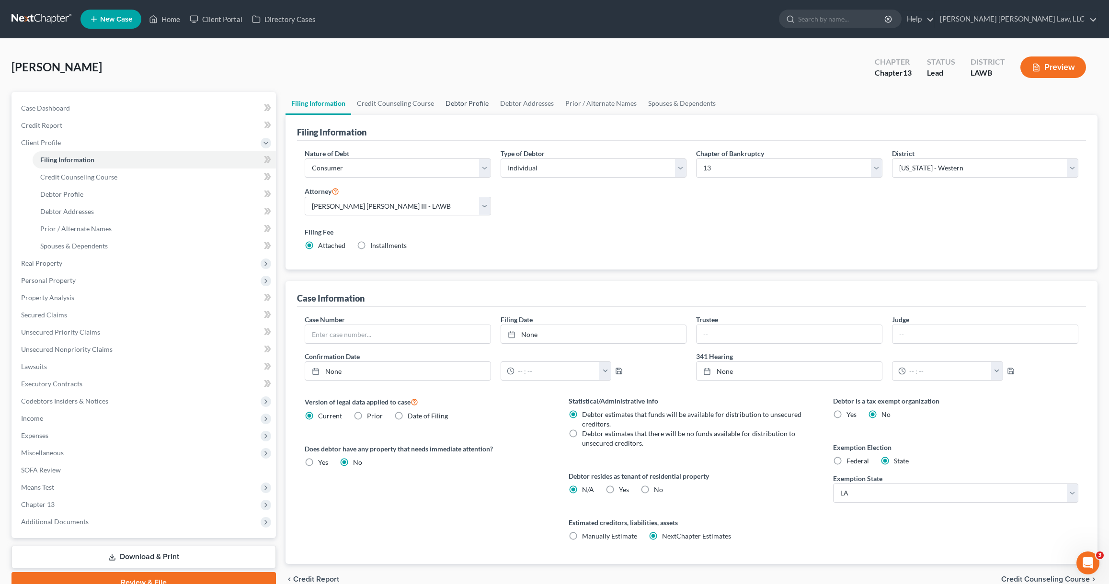
select select "0"
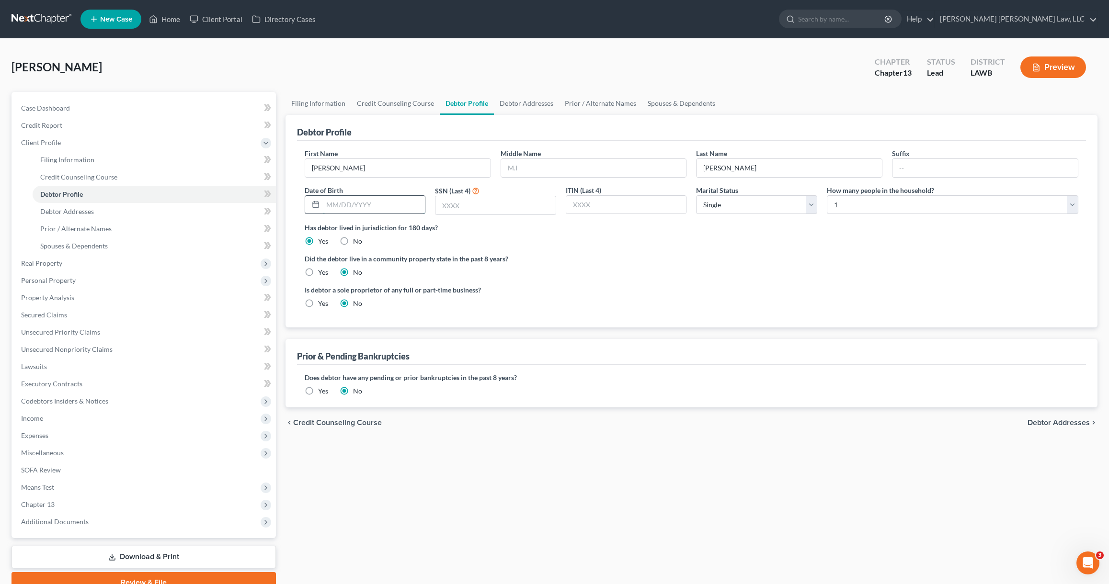
click at [389, 208] on input "text" at bounding box center [374, 205] width 102 height 18
type input "11/27/1975"
type input "7782"
click at [535, 102] on link "Debtor Addresses" at bounding box center [526, 103] width 65 height 23
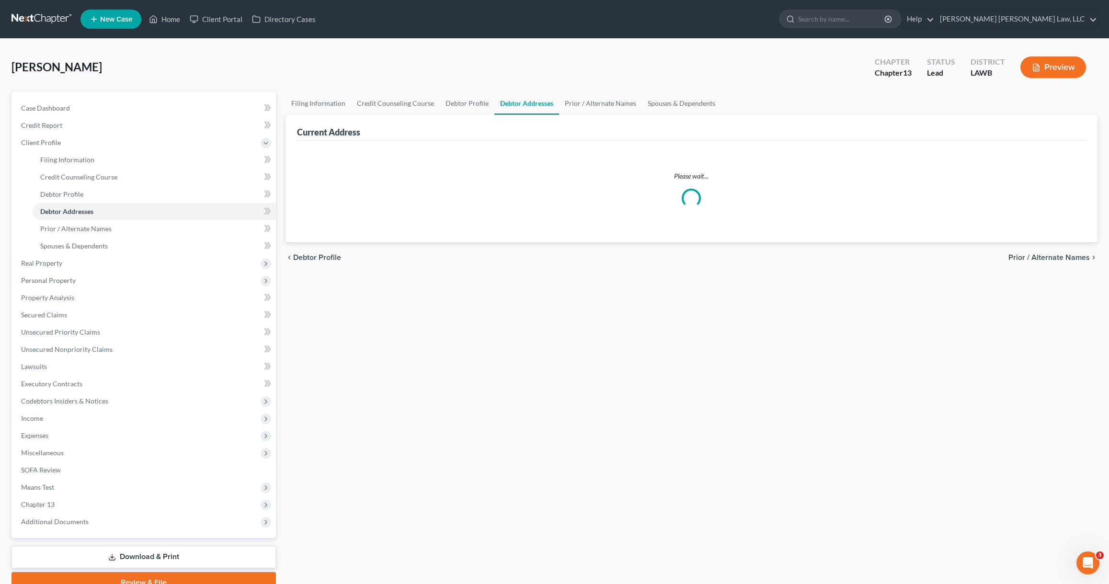
select select "0"
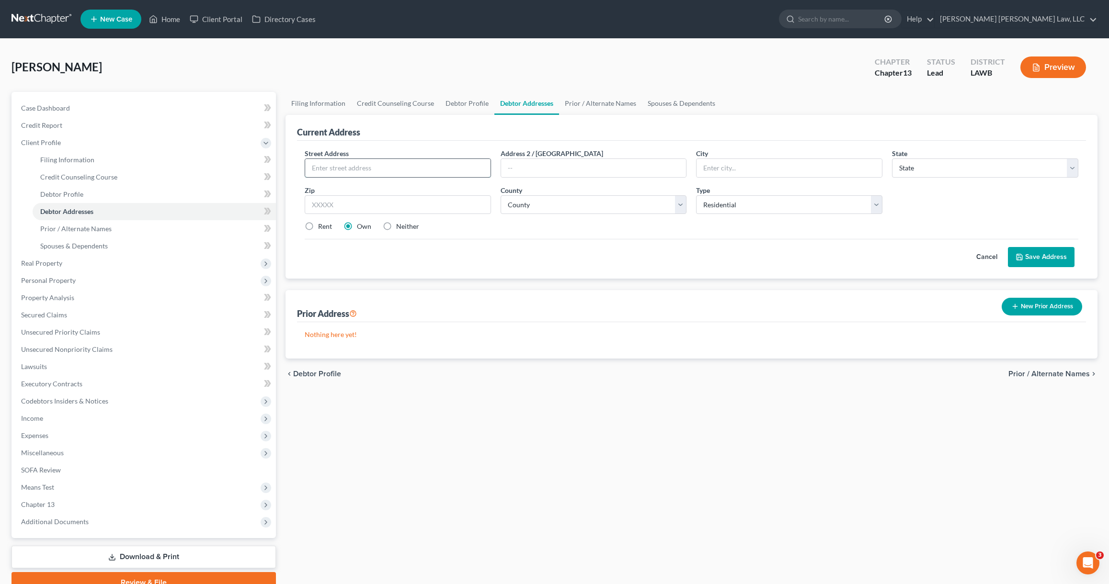
click at [358, 168] on input "text" at bounding box center [397, 168] width 185 height 18
click at [337, 173] on input "500 S Burnett Spring" at bounding box center [397, 168] width 185 height 18
click at [336, 168] on input "500 S Burnett Spring" at bounding box center [397, 168] width 185 height 18
type input "500 S Barnett Springs"
type input "Ruston"
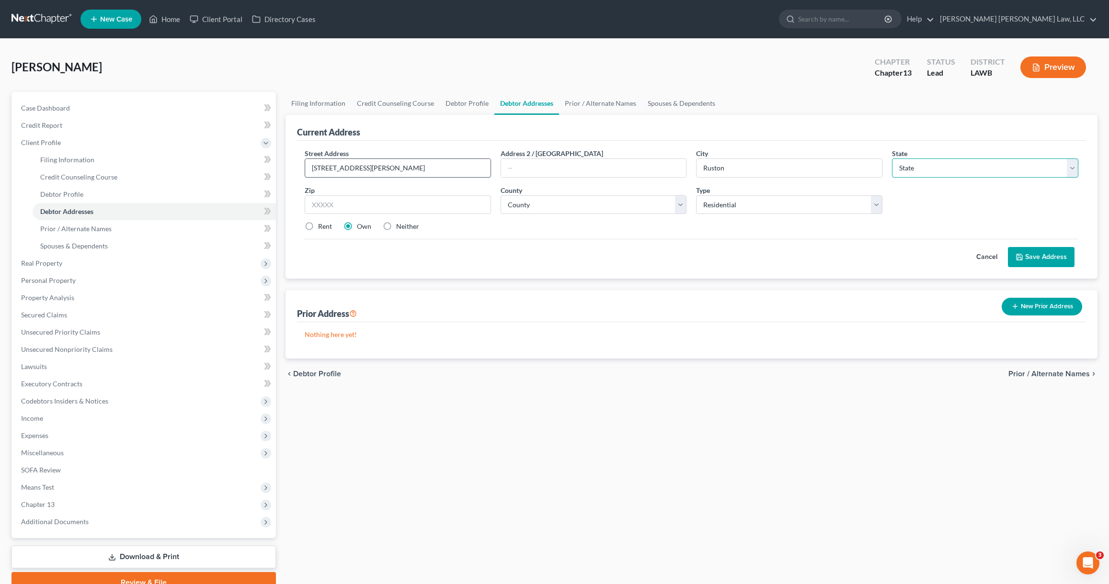
select select "19"
type input "71270"
click at [613, 204] on select "County Acadia [PERSON_NAME] [DATE] Assumption Avoyelles [GEOGRAPHIC_DATA] Bienv…" at bounding box center [593, 204] width 186 height 19
select select "30"
click at [500, 195] on select "County Acadia [PERSON_NAME] [DATE] Assumption Avoyelles [GEOGRAPHIC_DATA] Bienv…" at bounding box center [593, 204] width 186 height 19
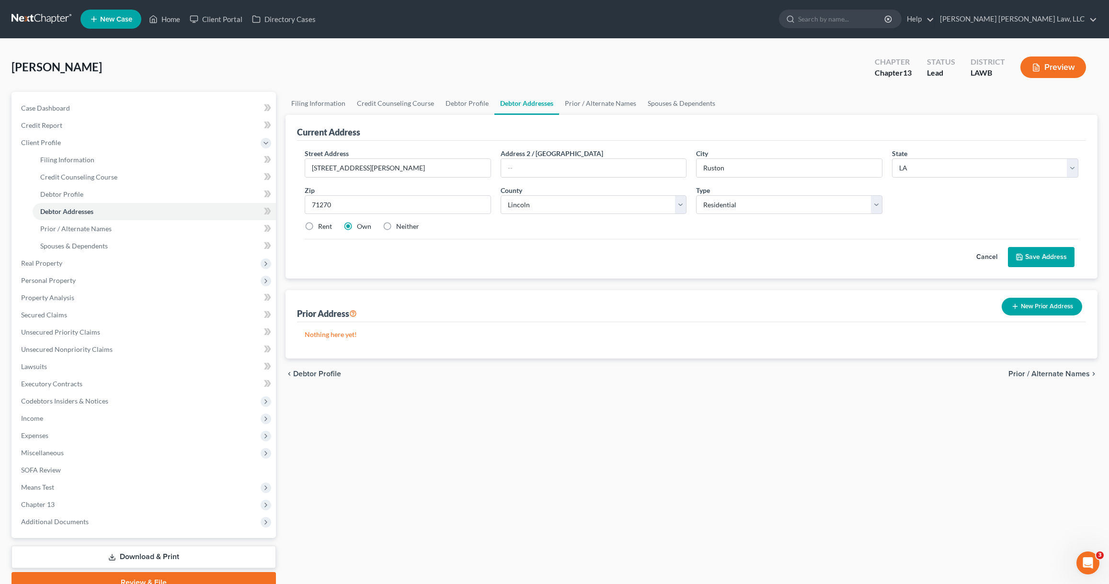
click at [617, 220] on div "Street Address * 500 S Barnett Springs Address 2 / PO Box City * Ruston State *…" at bounding box center [691, 193] width 783 height 91
click at [318, 229] on label "Rent" at bounding box center [325, 227] width 14 height 10
click at [322, 228] on input "Rent" at bounding box center [325, 225] width 6 height 6
radio input "true"
click at [1044, 257] on button "Save Address" at bounding box center [1041, 257] width 67 height 20
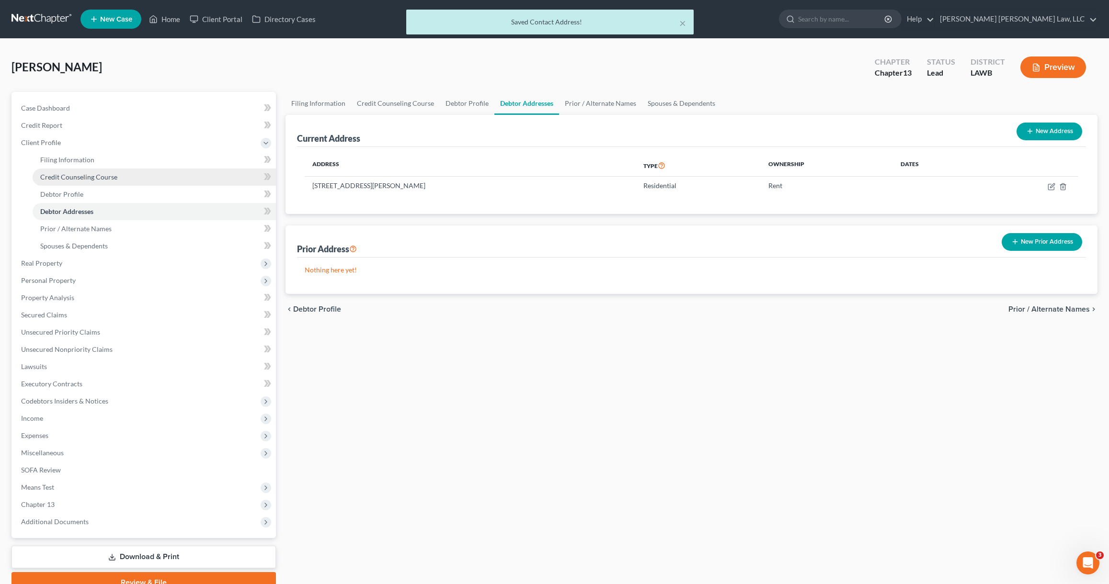
click at [90, 175] on span "Credit Counseling Course" at bounding box center [78, 177] width 77 height 8
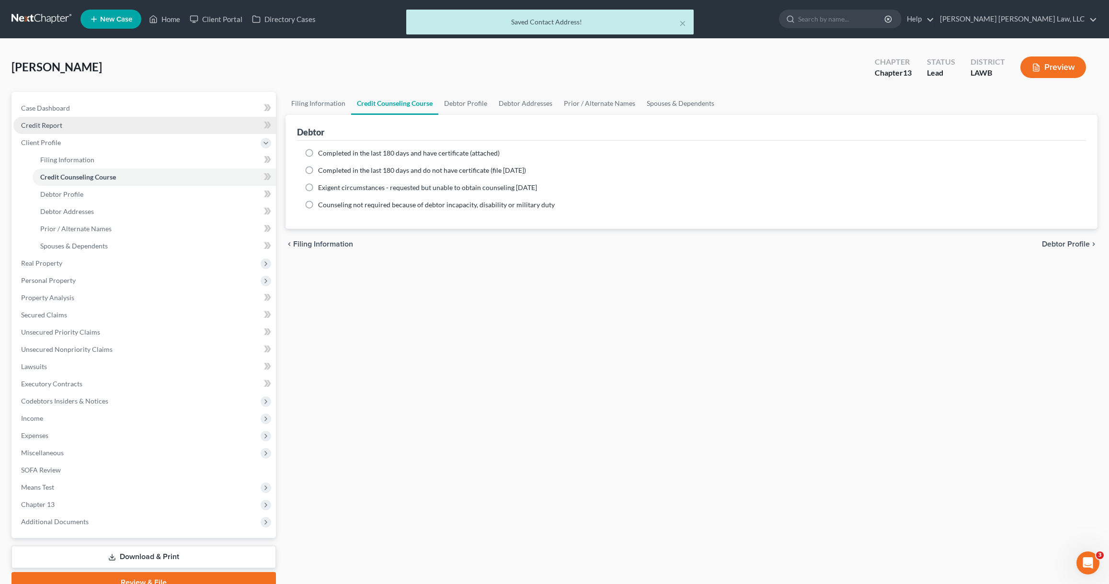
click at [72, 127] on link "Credit Report" at bounding box center [144, 125] width 262 height 17
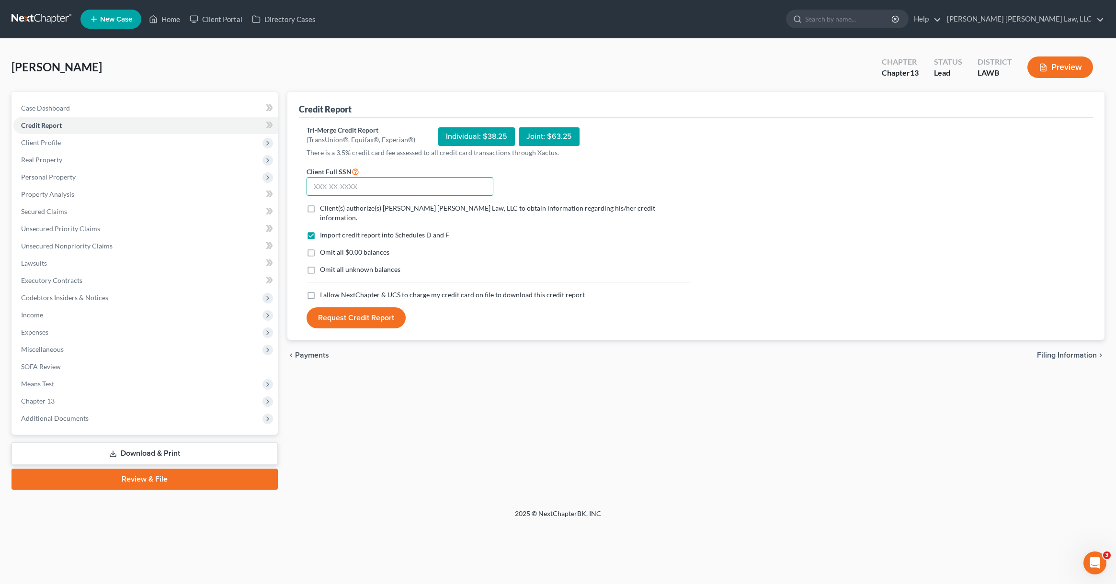
click at [326, 193] on input "text" at bounding box center [400, 186] width 187 height 19
type input "175-88-7782"
click at [320, 210] on label "Client(s) authorize(s) [PERSON_NAME] [PERSON_NAME] Law, LLC to obtain informati…" at bounding box center [505, 213] width 370 height 19
click at [324, 210] on input "Client(s) authorize(s) [PERSON_NAME] [PERSON_NAME] Law, LLC to obtain informati…" at bounding box center [327, 207] width 6 height 6
checkbox input "true"
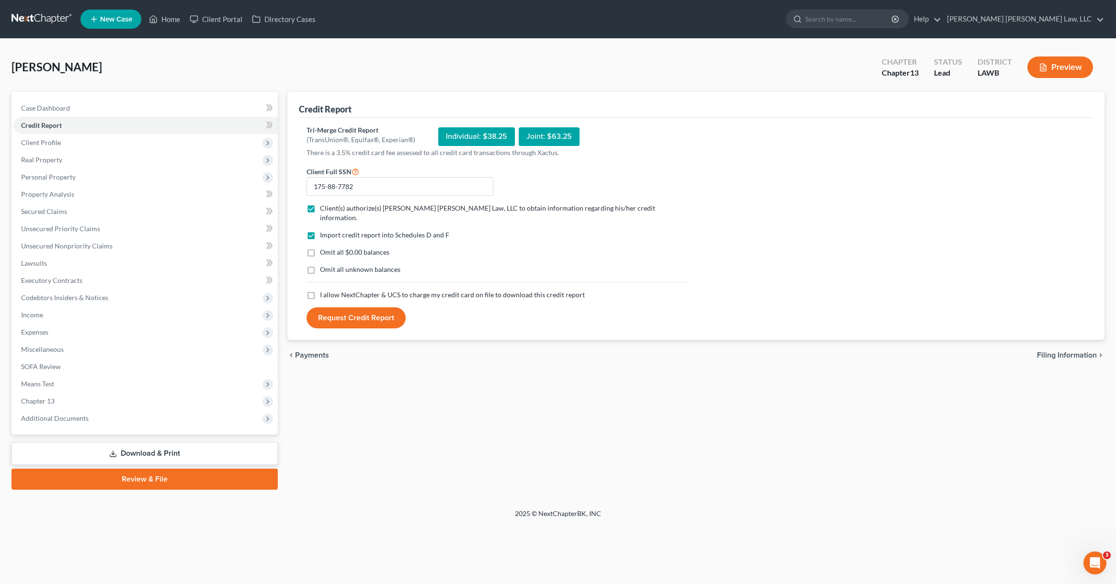
click at [320, 248] on label "Omit all $0.00 balances" at bounding box center [354, 253] width 69 height 10
click at [324, 248] on input "Omit all $0.00 balances" at bounding box center [327, 251] width 6 height 6
checkbox input "true"
click at [320, 265] on label "Omit all unknown balances" at bounding box center [360, 270] width 80 height 10
click at [324, 265] on input "Omit all unknown balances" at bounding box center [327, 268] width 6 height 6
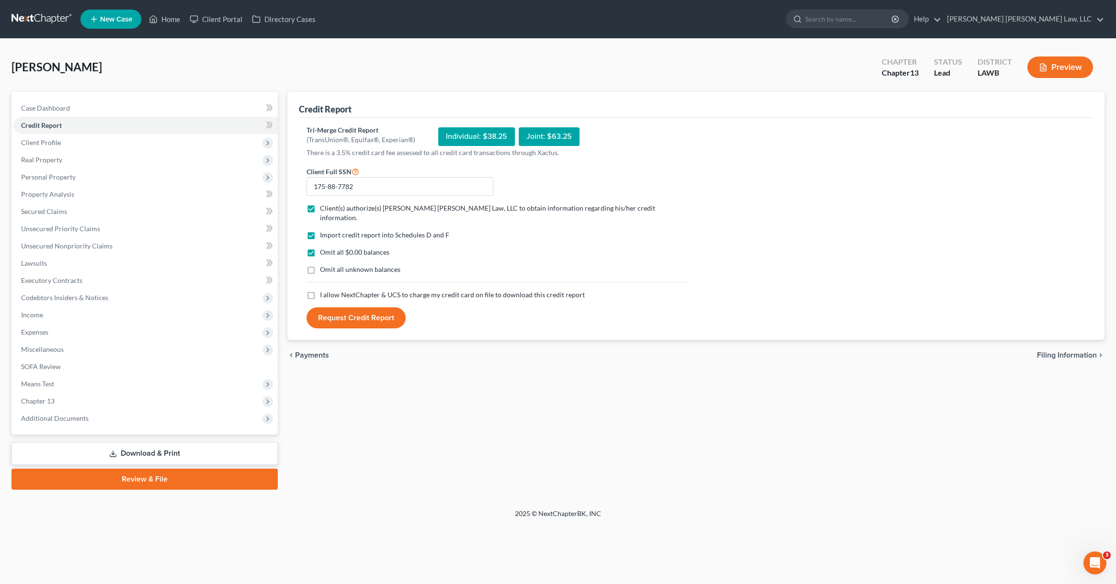
checkbox input "true"
click at [320, 290] on label "I allow NextChapter & UCS to charge my credit card on file to download this cre…" at bounding box center [452, 295] width 265 height 10
click at [324, 290] on input "I allow NextChapter & UCS to charge my credit card on file to download this cre…" at bounding box center [327, 293] width 6 height 6
checkbox input "true"
click at [375, 190] on input "175-88-7782" at bounding box center [400, 186] width 187 height 19
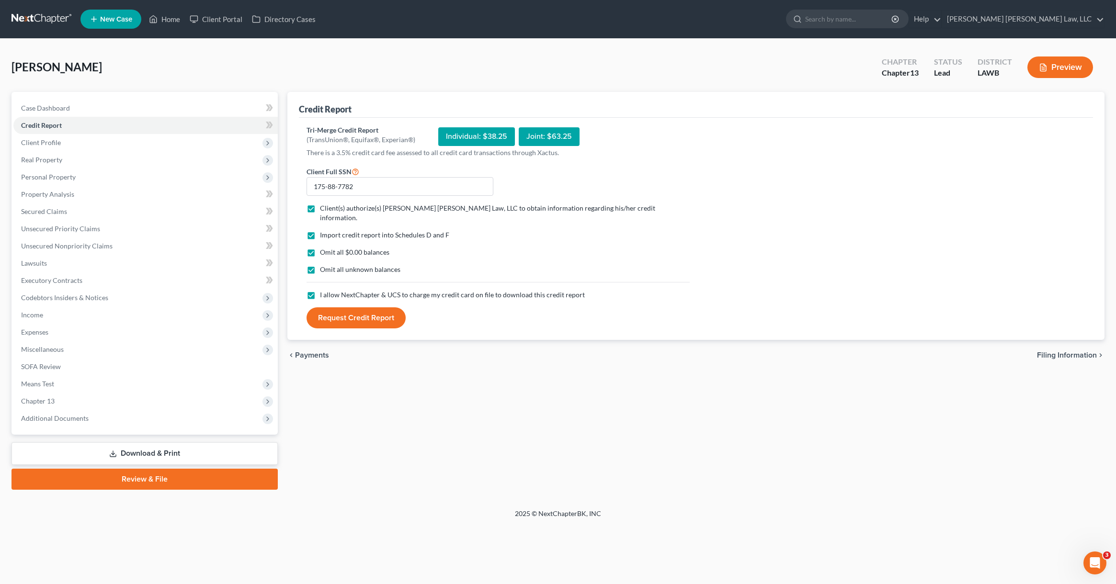
click at [369, 310] on button "Request Credit Report" at bounding box center [356, 317] width 99 height 21
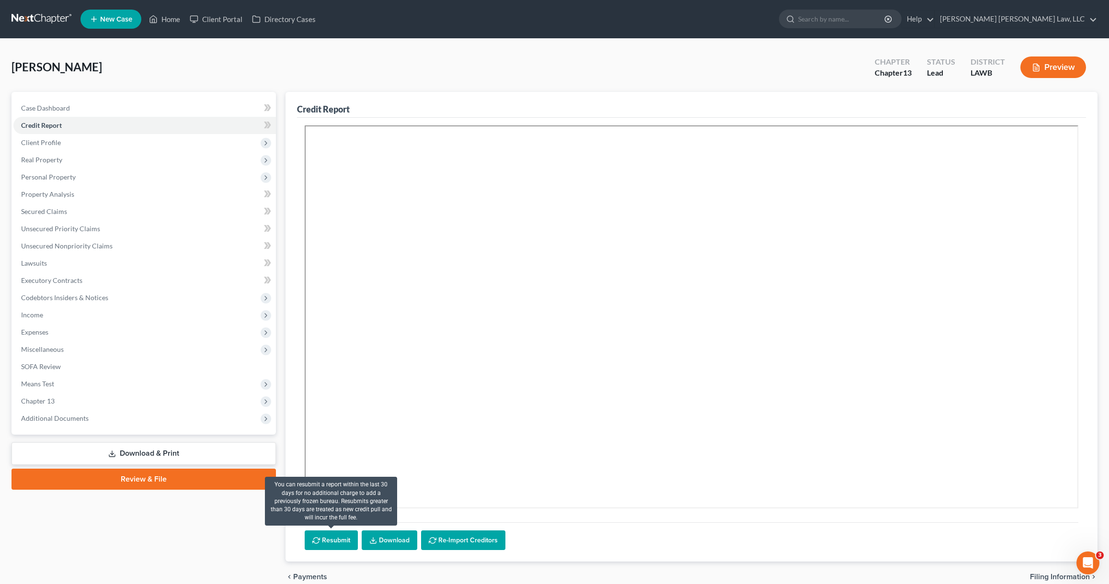
click at [337, 543] on button "Resubmit" at bounding box center [331, 541] width 53 height 20
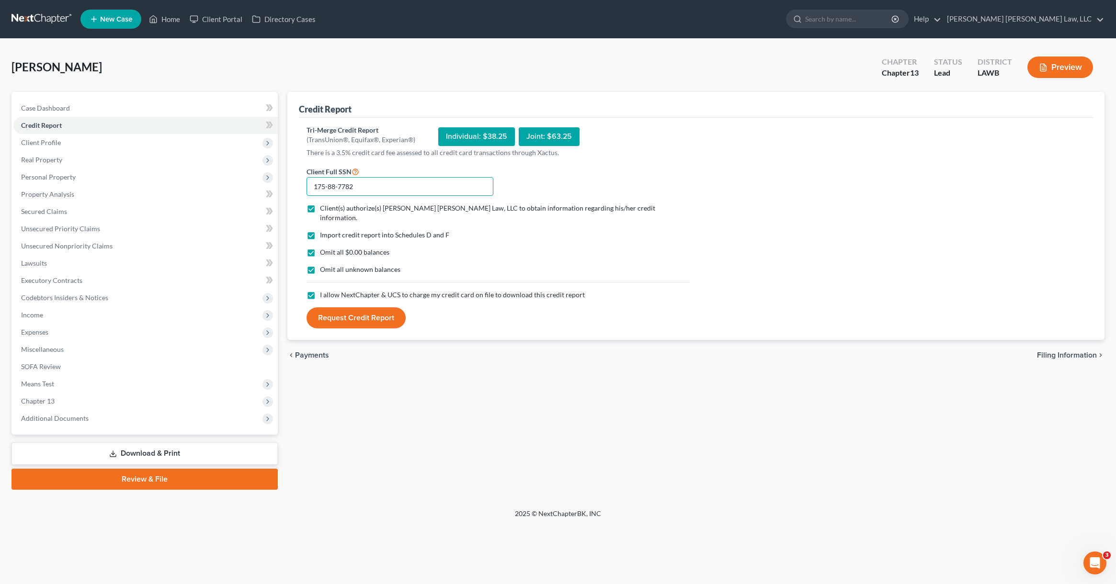
click at [327, 188] on input "175-88-7782" at bounding box center [400, 186] width 187 height 19
type input "175-58-7782"
click at [346, 310] on button "Request Credit Report" at bounding box center [356, 317] width 99 height 21
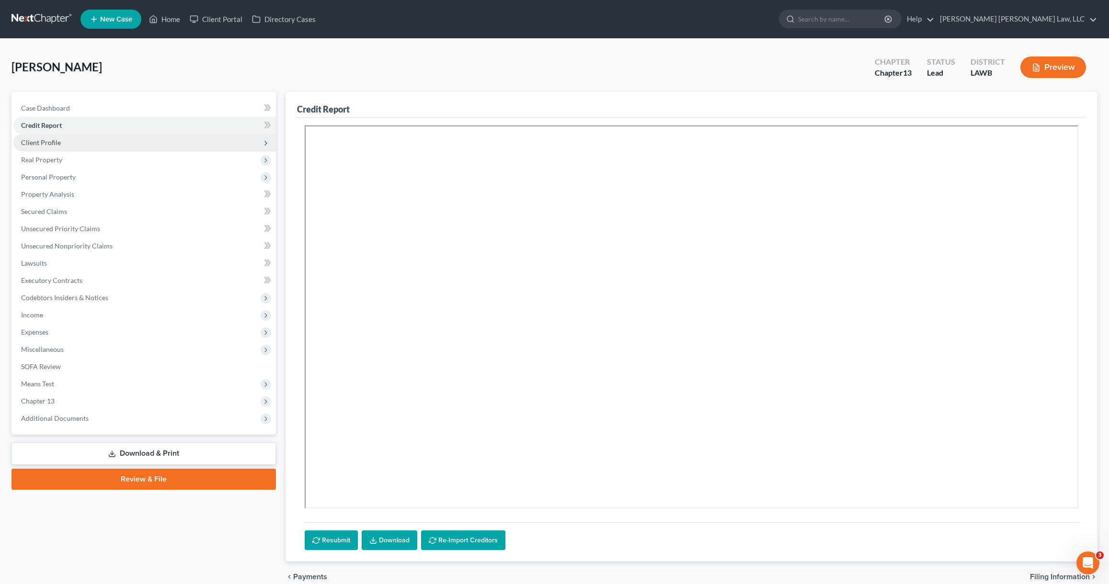
click at [51, 138] on span "Client Profile" at bounding box center [41, 142] width 40 height 8
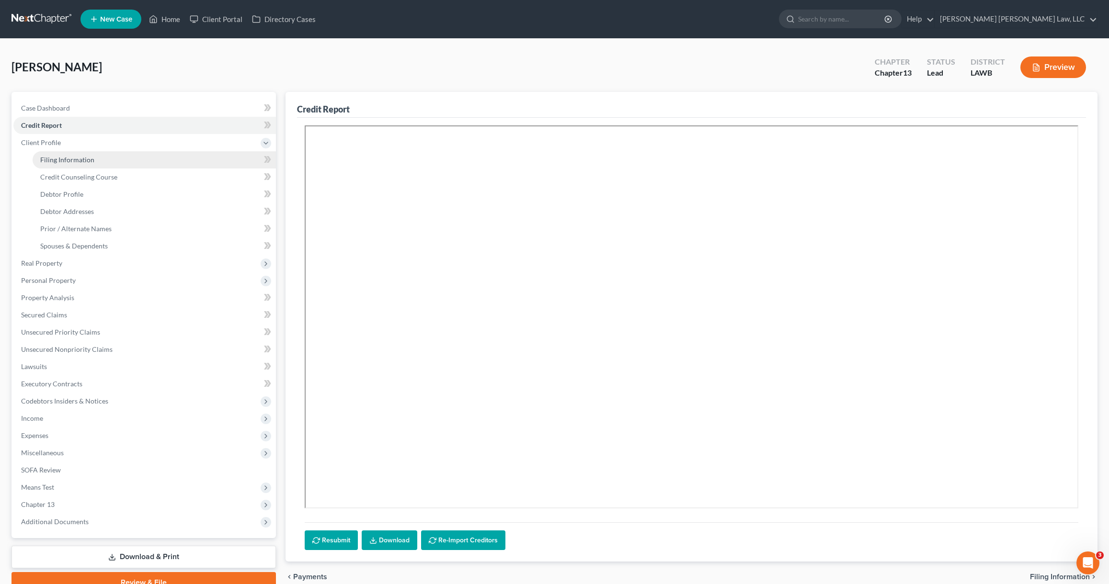
click at [72, 160] on span "Filing Information" at bounding box center [67, 160] width 54 height 8
select select "1"
select select "0"
select select "3"
select select "36"
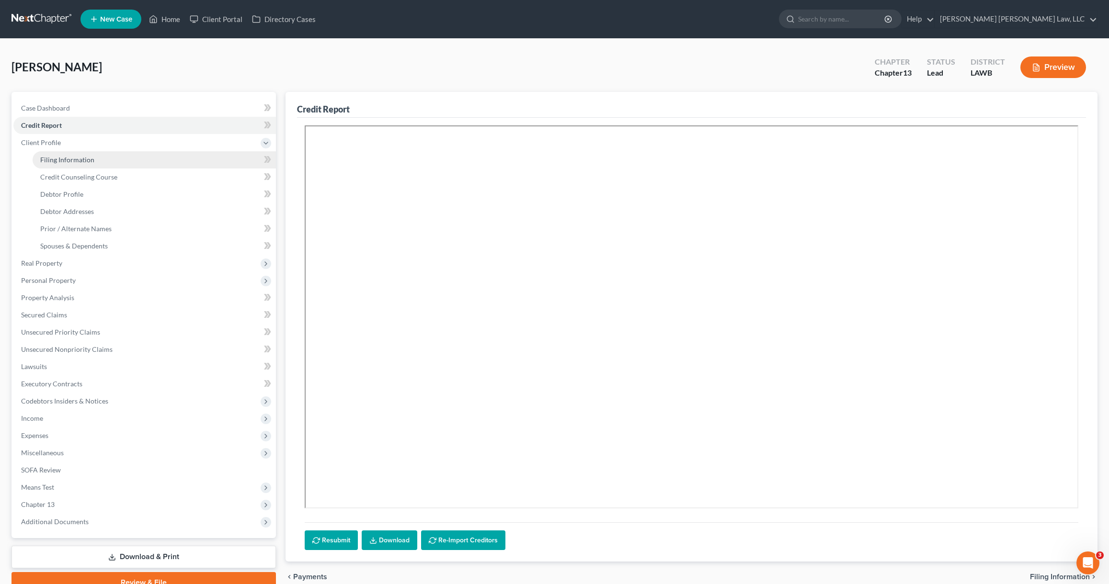
select select "0"
select select "19"
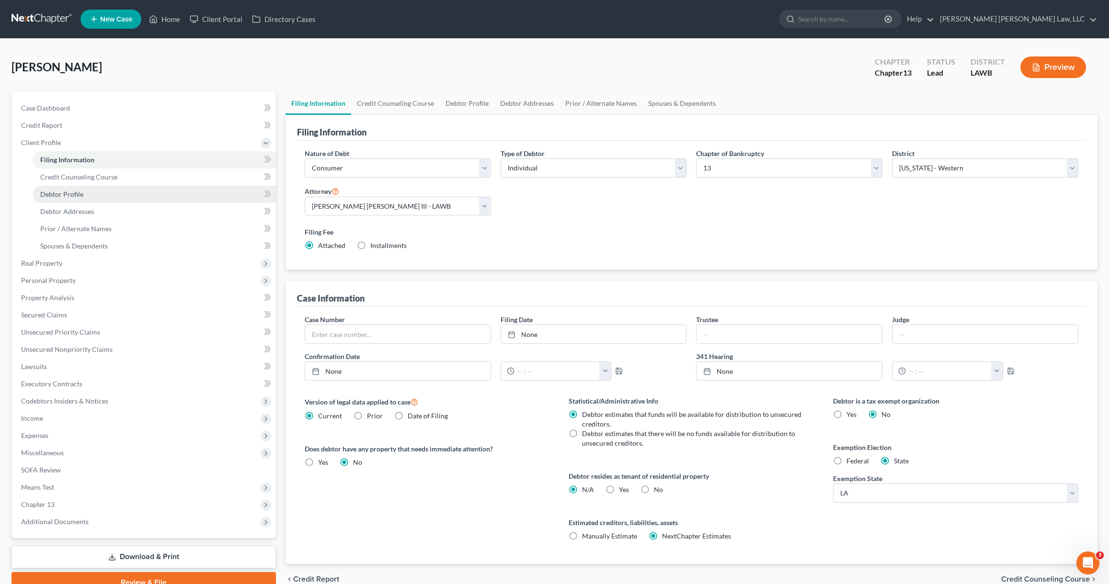
click at [76, 194] on span "Debtor Profile" at bounding box center [61, 194] width 43 height 8
select select "0"
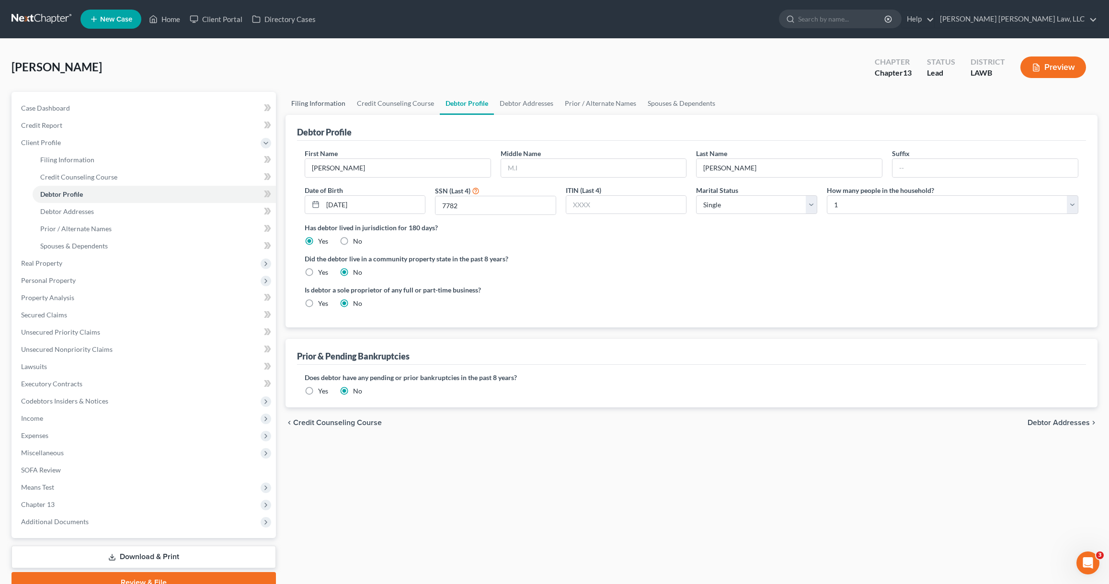
click at [314, 101] on link "Filing Information" at bounding box center [318, 103] width 66 height 23
select select "1"
select select "0"
select select "3"
select select "36"
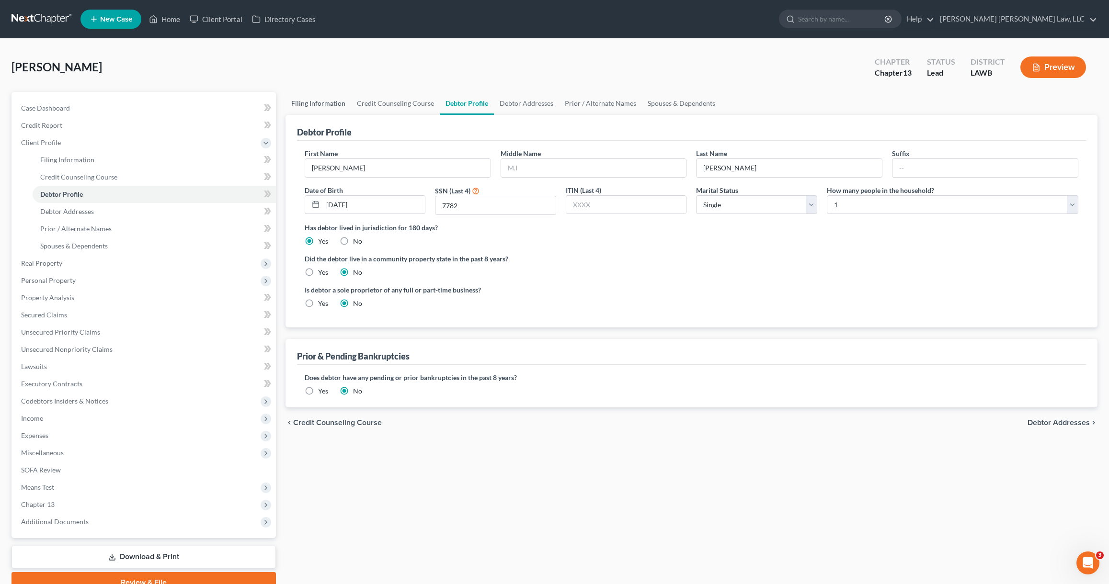
select select "0"
select select "19"
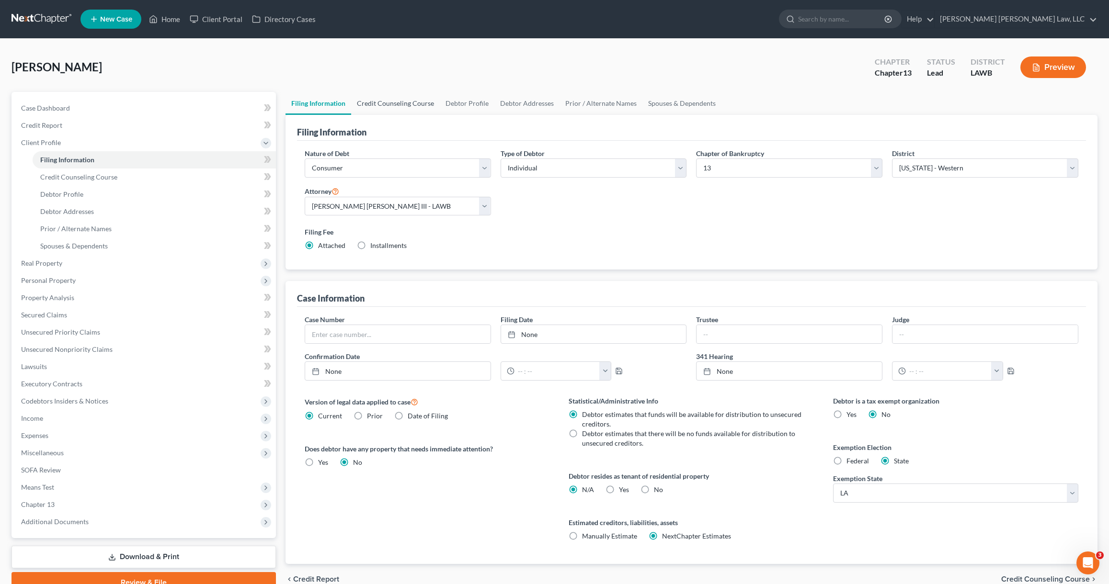
click at [376, 101] on link "Credit Counseling Course" at bounding box center [395, 103] width 89 height 23
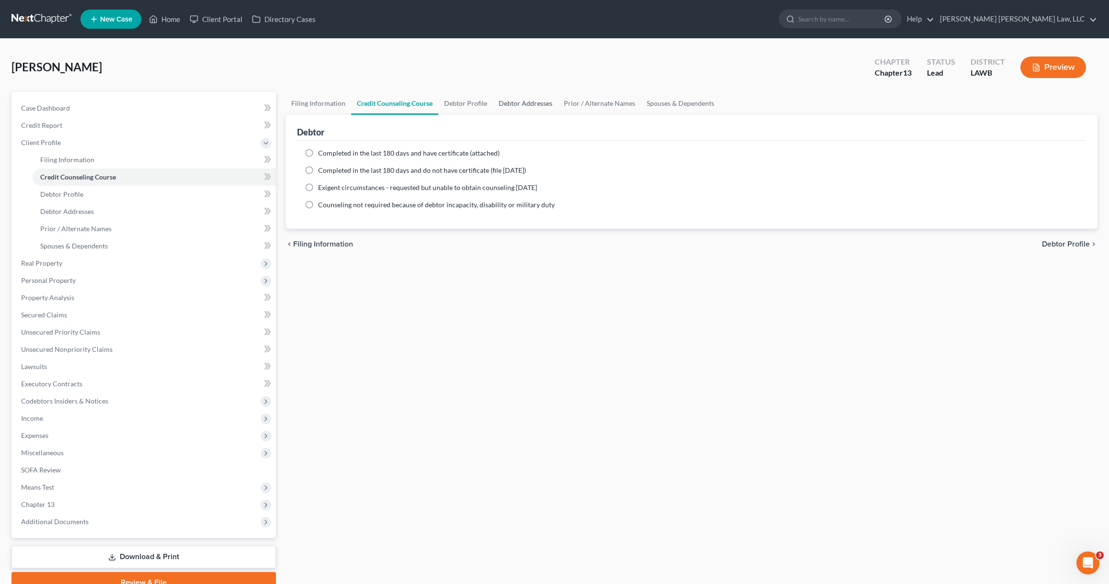
click at [538, 103] on link "Debtor Addresses" at bounding box center [525, 103] width 65 height 23
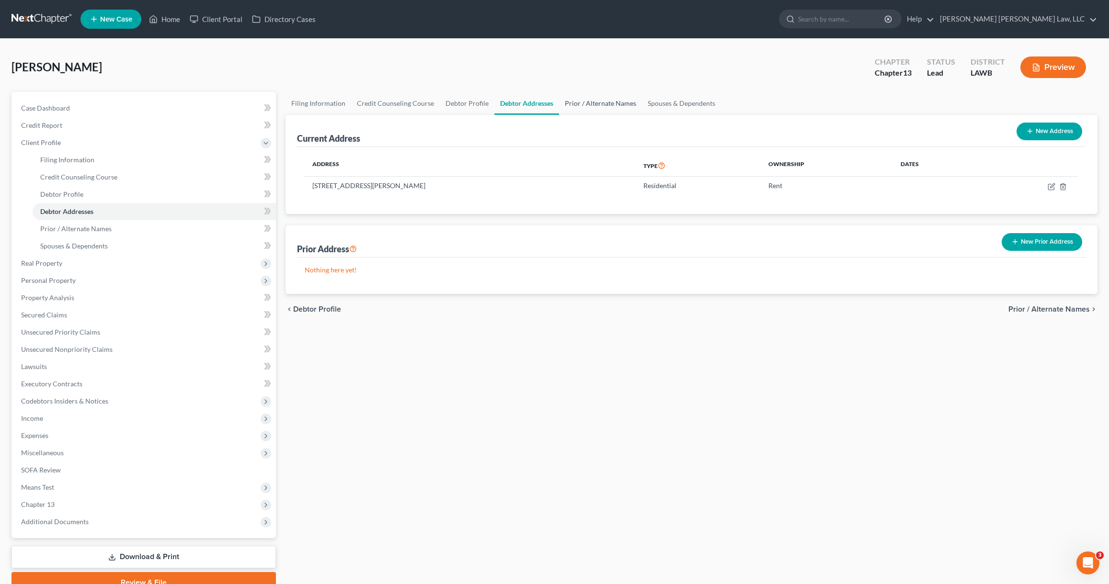
click at [594, 102] on link "Prior / Alternate Names" at bounding box center [600, 103] width 83 height 23
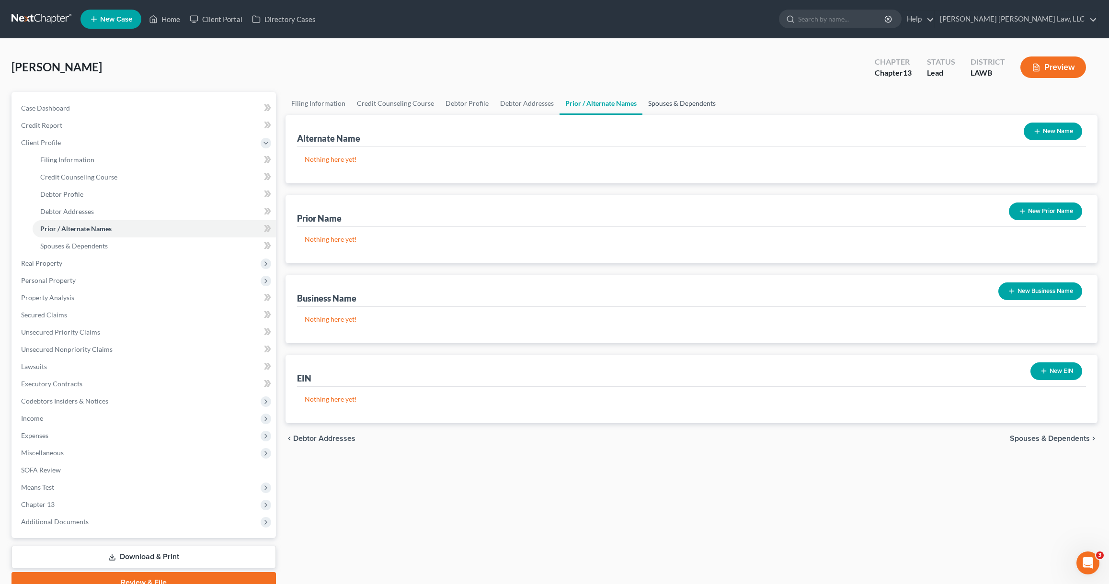
click at [675, 100] on link "Spouses & Dependents" at bounding box center [681, 103] width 79 height 23
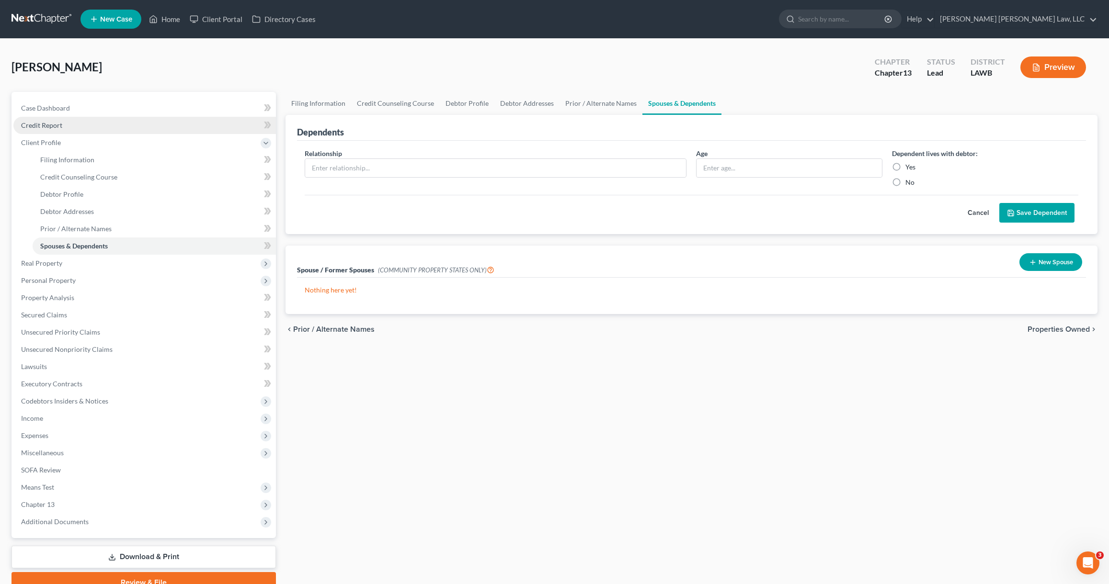
click at [63, 125] on link "Credit Report" at bounding box center [144, 125] width 262 height 17
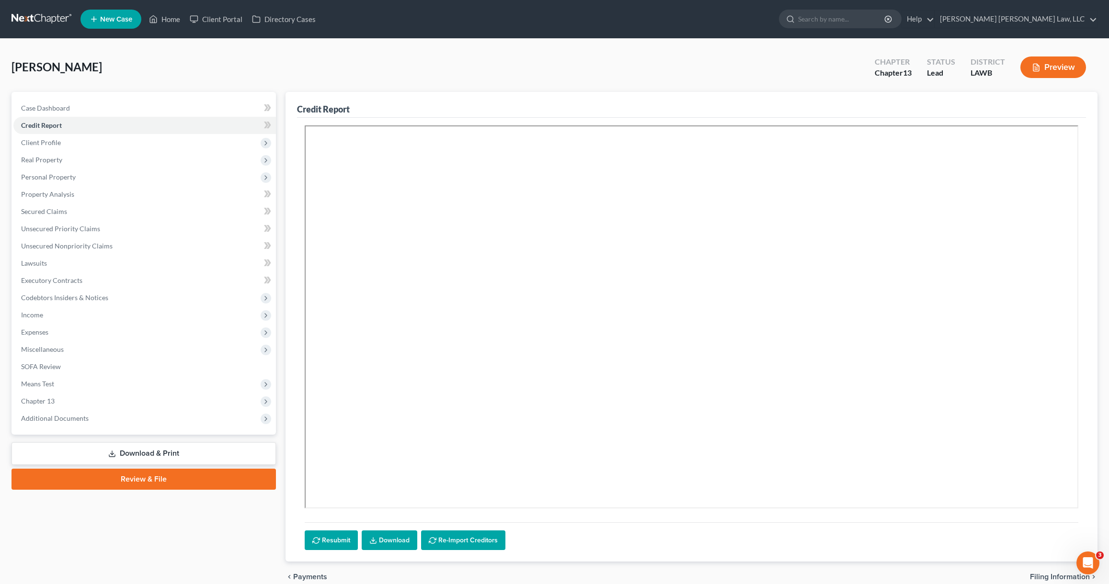
click at [34, 12] on link at bounding box center [41, 19] width 61 height 17
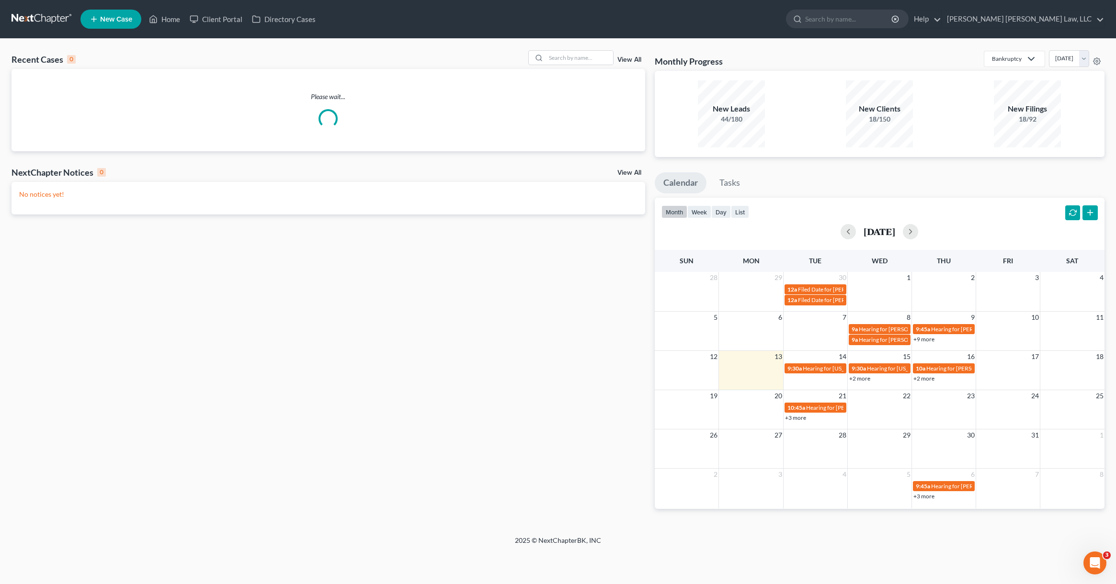
click at [107, 23] on span "New Case" at bounding box center [116, 19] width 32 height 7
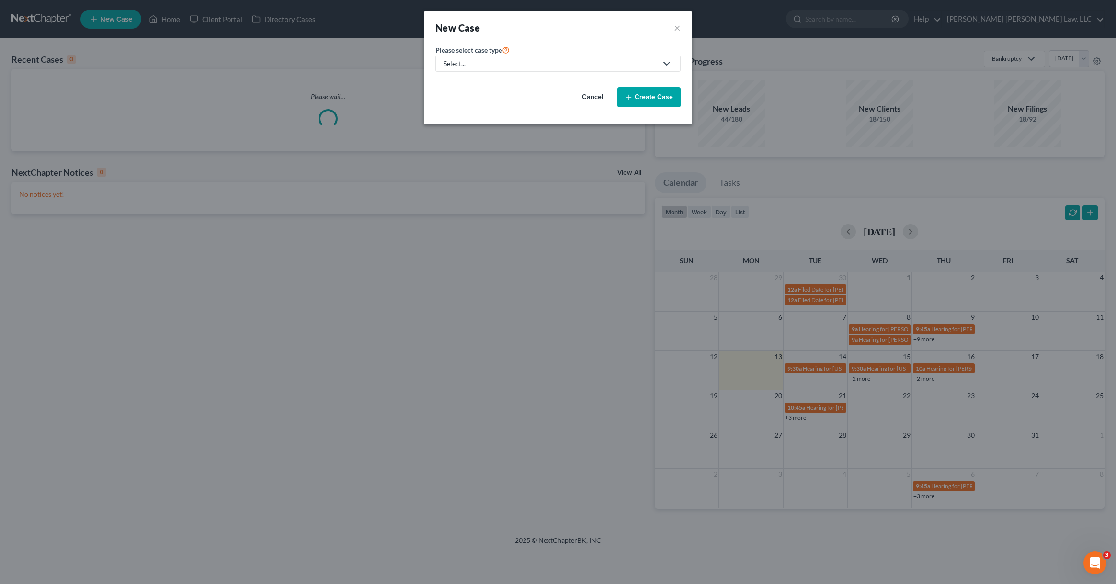
click at [502, 69] on link "Select..." at bounding box center [557, 64] width 245 height 16
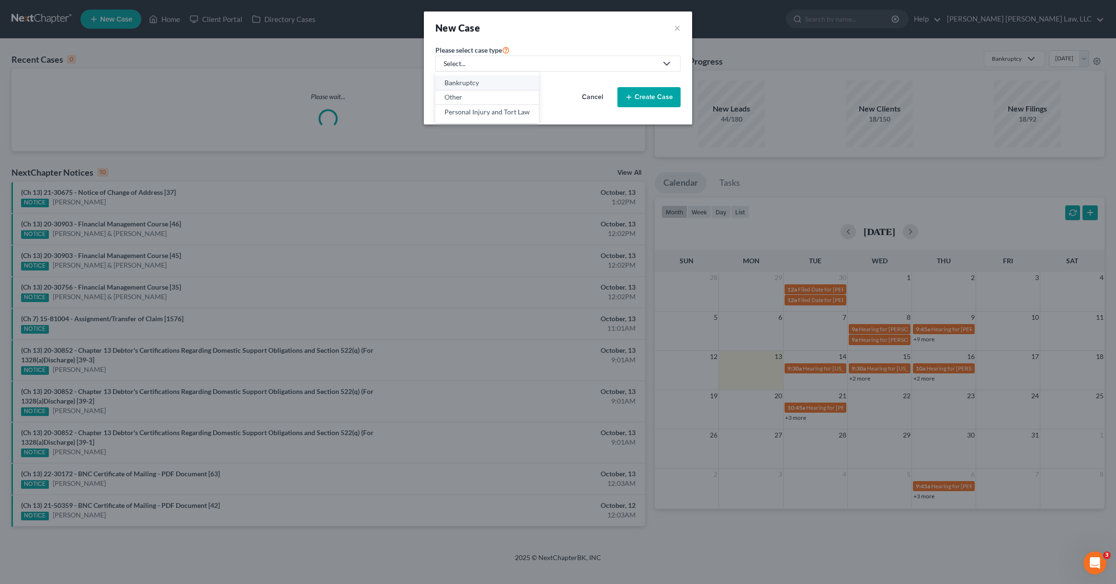
click at [503, 87] on div "Bankruptcy" at bounding box center [486, 83] width 85 height 10
select select "36"
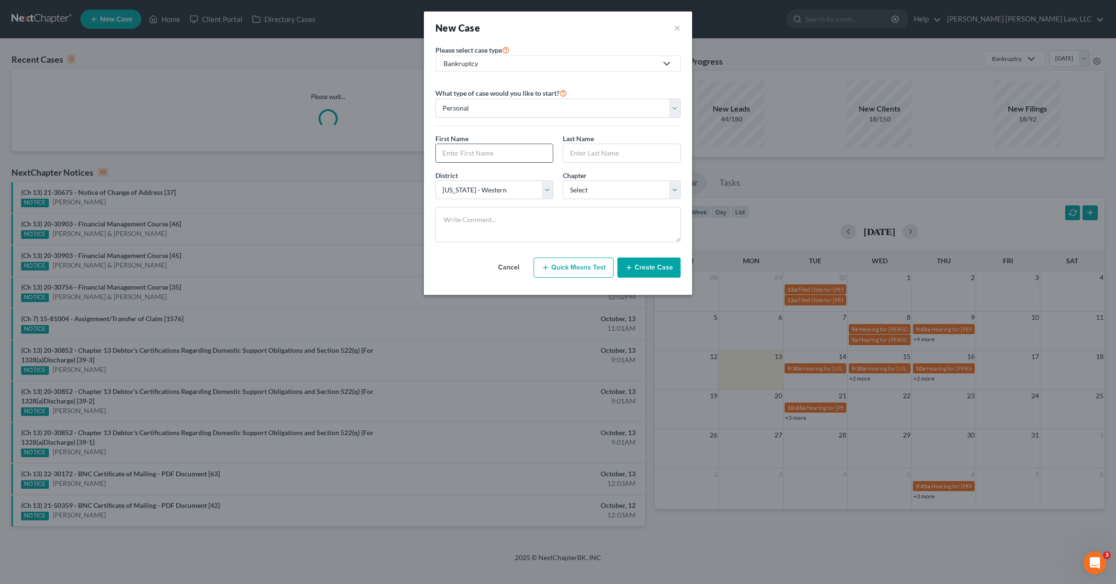
click at [482, 160] on input "text" at bounding box center [494, 153] width 117 height 18
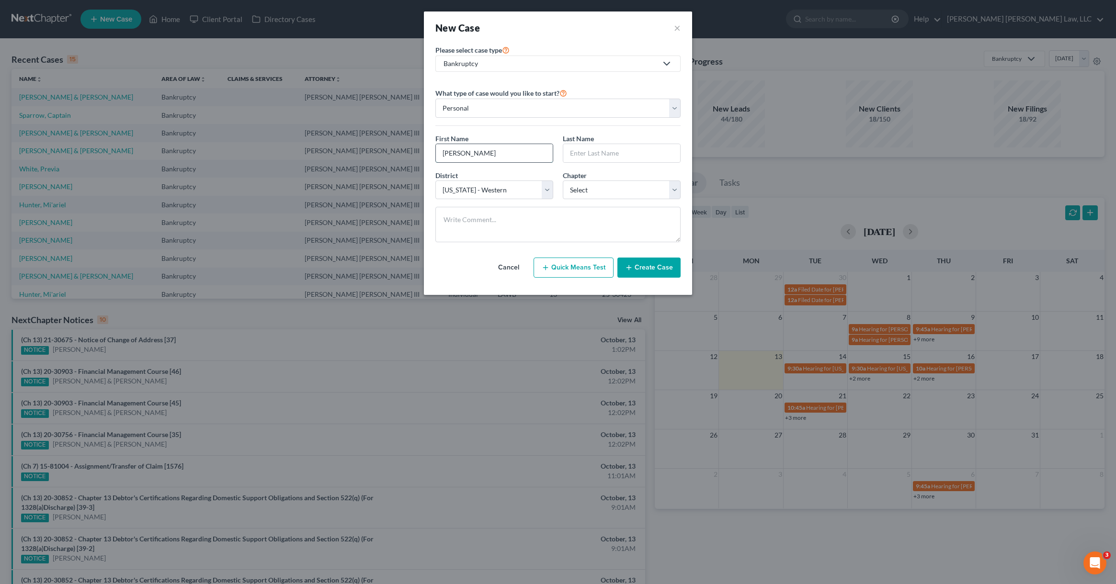
type input "[PERSON_NAME]"
click at [605, 194] on select "Select 7 11 12 13" at bounding box center [622, 190] width 118 height 19
select select "3"
click at [563, 181] on select "Select 7 11 12 13" at bounding box center [622, 190] width 118 height 19
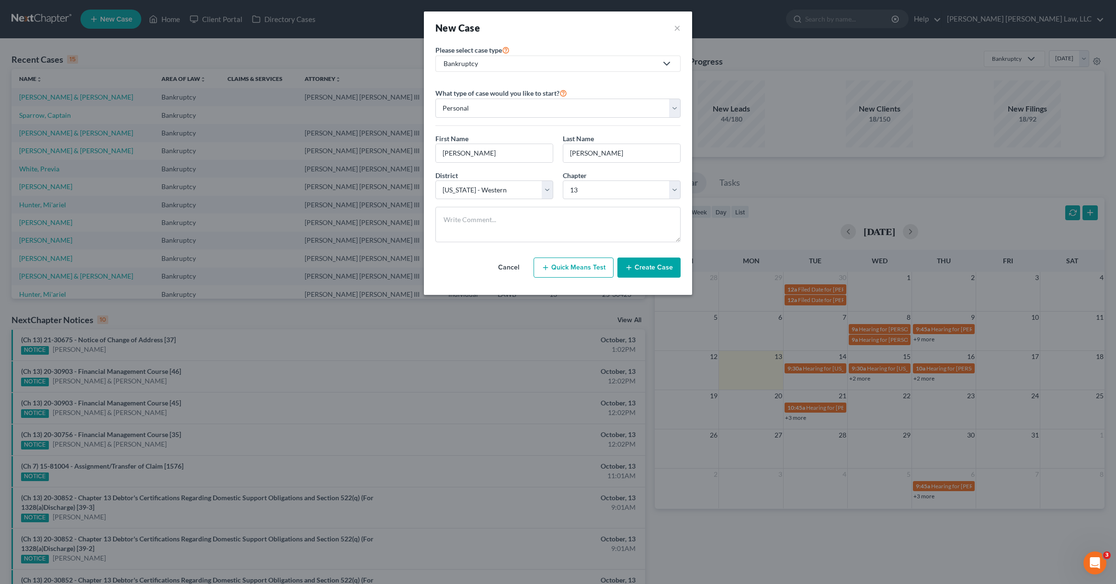
click at [632, 261] on button "Create Case" at bounding box center [648, 268] width 63 height 20
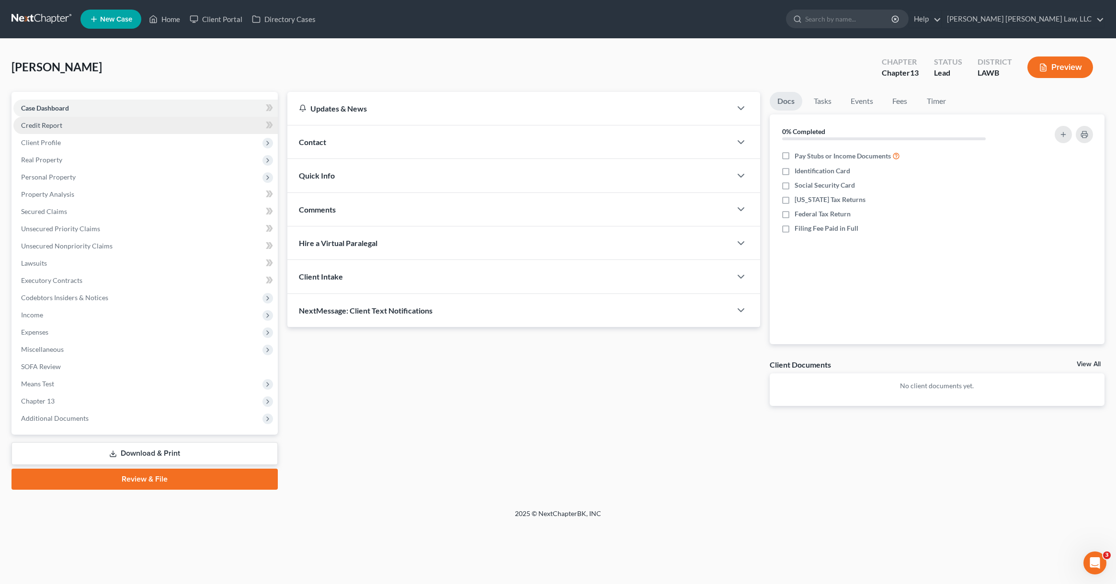
click at [94, 131] on link "Credit Report" at bounding box center [145, 125] width 264 height 17
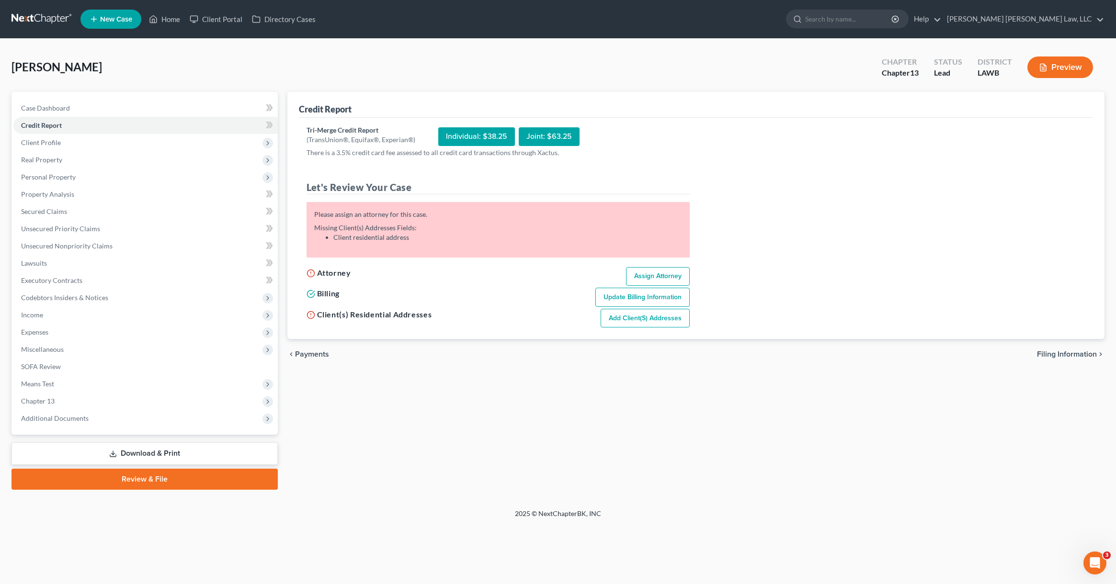
click at [631, 275] on link "Assign Attorney" at bounding box center [658, 276] width 64 height 19
select select "1"
select select "0"
select select "3"
select select "36"
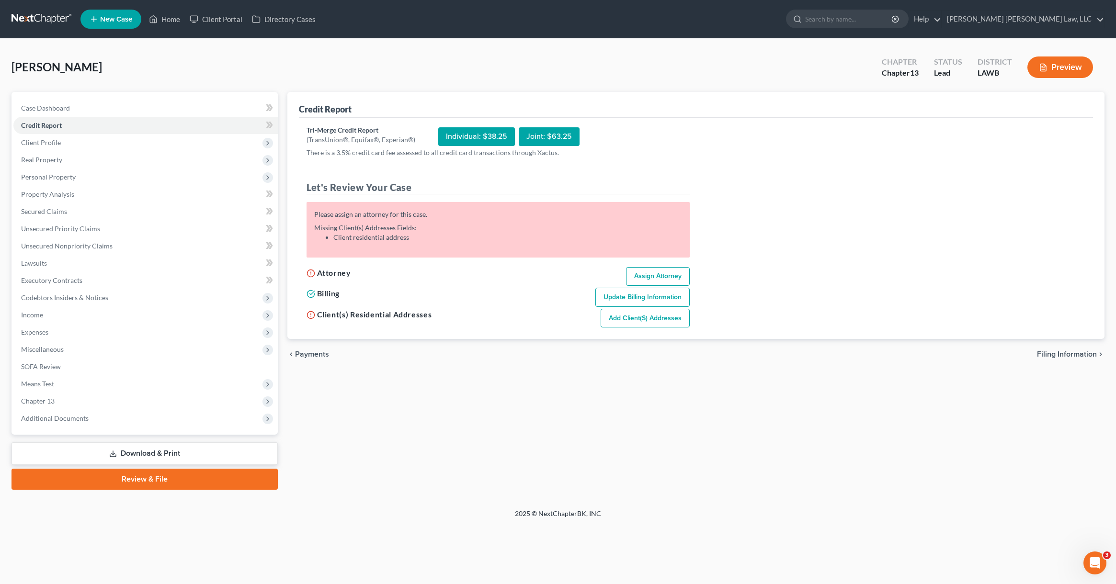
select select "19"
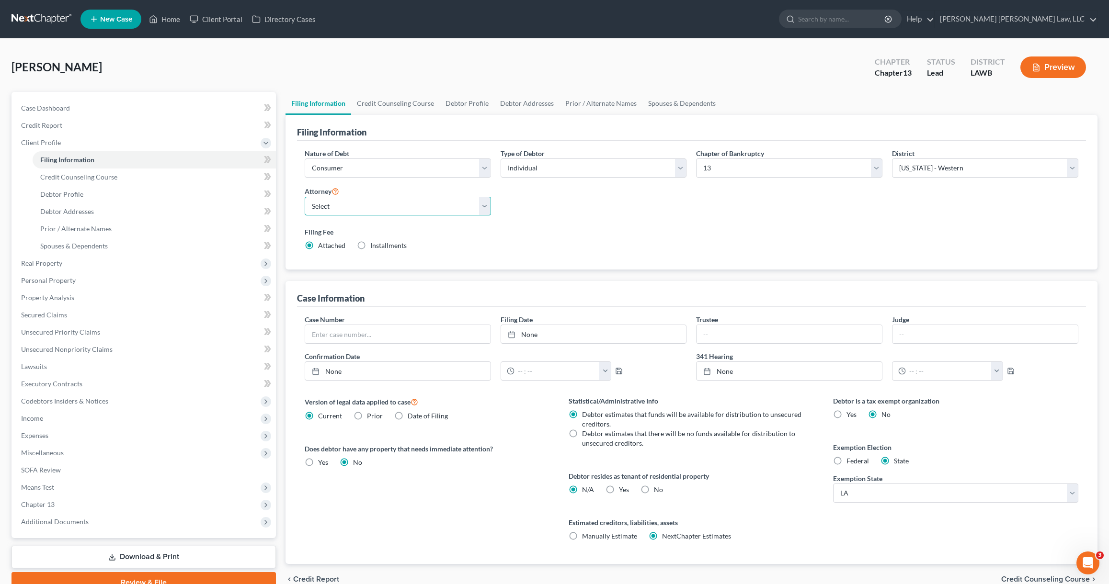
click at [333, 199] on select "Select [PERSON_NAME] [PERSON_NAME] III - LAWB [PERSON_NAME] [PERSON_NAME] III -…" at bounding box center [398, 206] width 186 height 19
select select "0"
click at [305, 197] on select "Select [PERSON_NAME] [PERSON_NAME] III - LAWB [PERSON_NAME] [PERSON_NAME] III -…" at bounding box center [398, 206] width 186 height 19
click at [452, 108] on link "Debtor Profile" at bounding box center [467, 103] width 55 height 23
select select "0"
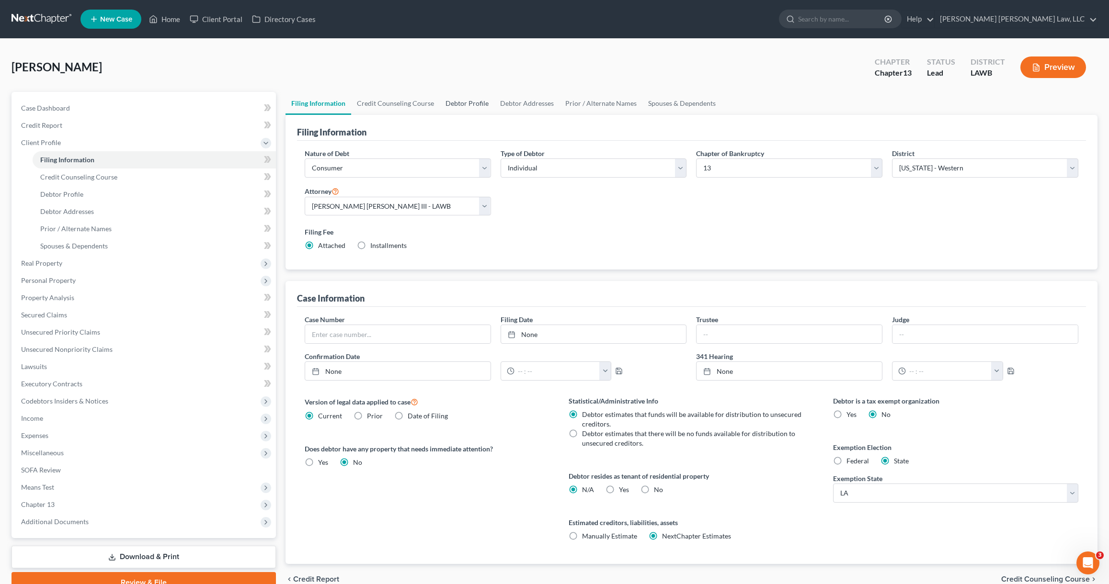
select select "0"
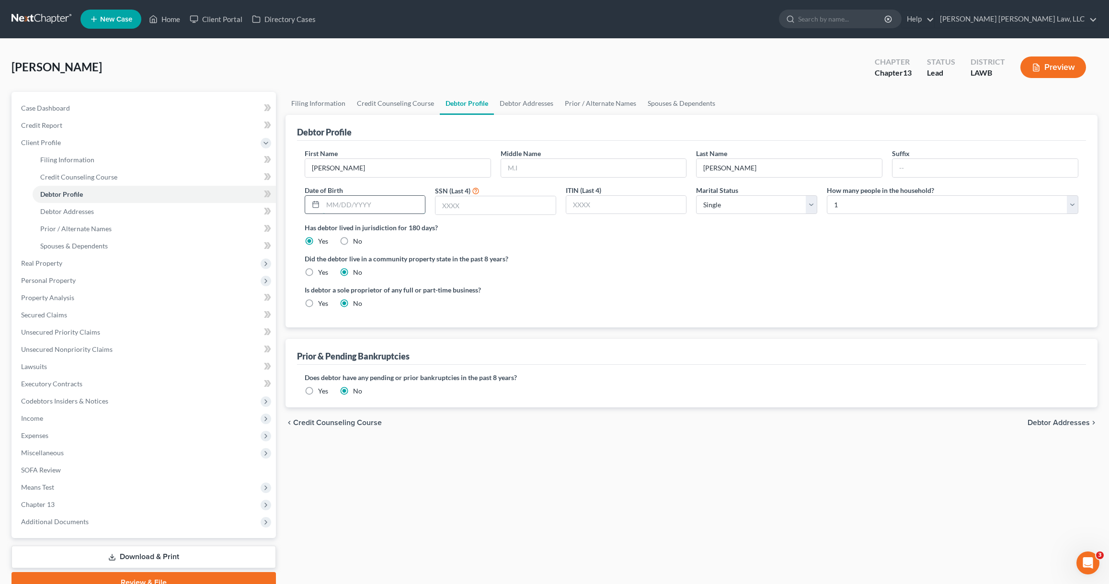
click at [377, 207] on input "text" at bounding box center [374, 205] width 102 height 18
type input "[DATE]"
click at [475, 207] on input "text" at bounding box center [495, 205] width 120 height 18
type input "4894"
click at [523, 101] on link "Debtor Addresses" at bounding box center [526, 103] width 65 height 23
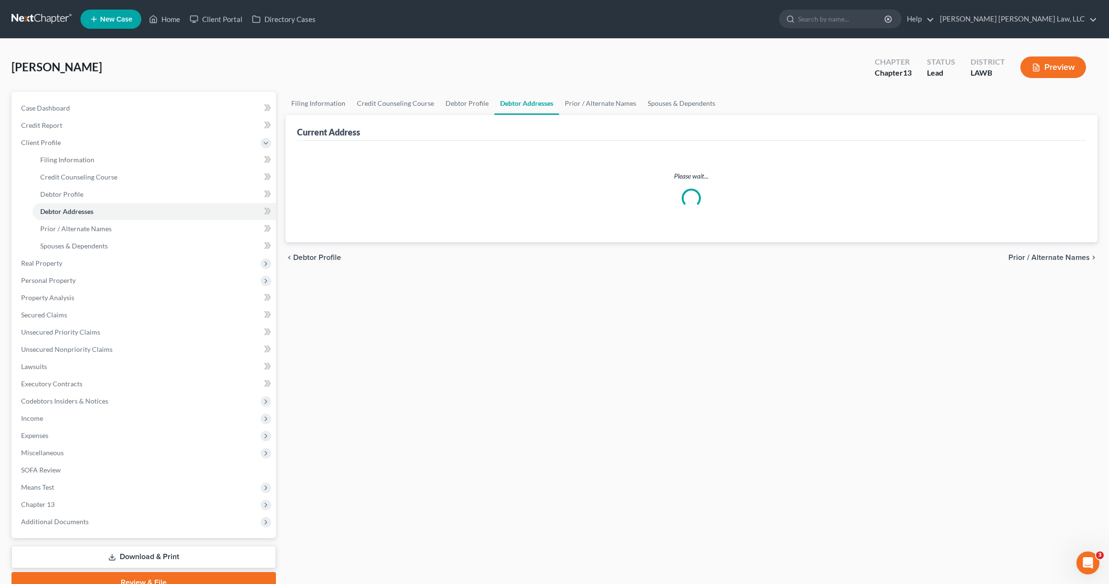
select select "0"
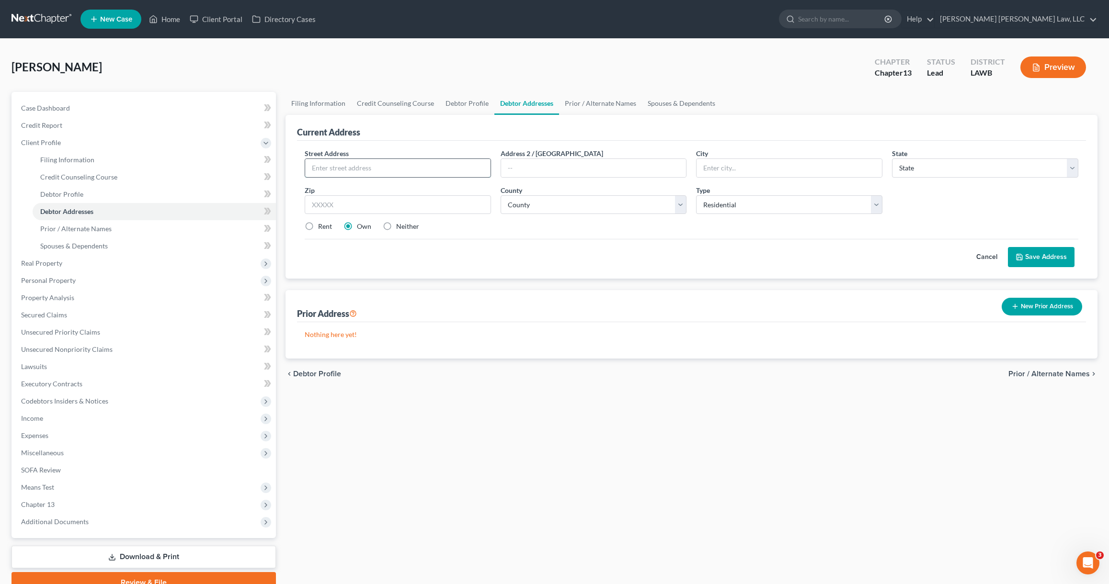
click at [414, 166] on input "text" at bounding box center [397, 168] width 185 height 18
type input "[STREET_ADDRESS]"
type input "m"
type input "Monroe"
select select "19"
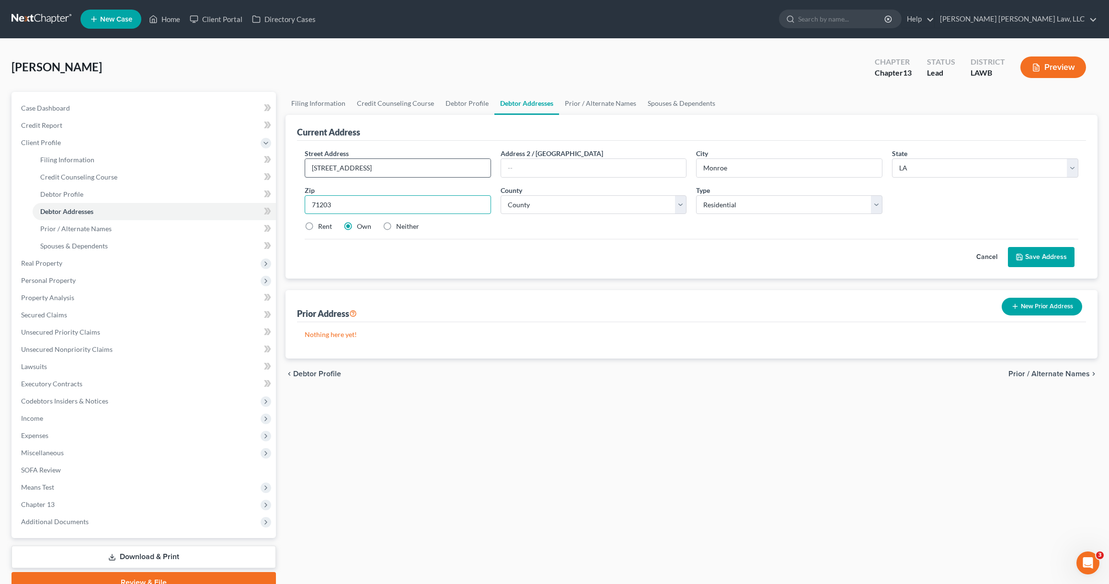
type input "71203"
select select "36"
click at [1032, 256] on button "Save Address" at bounding box center [1041, 257] width 67 height 20
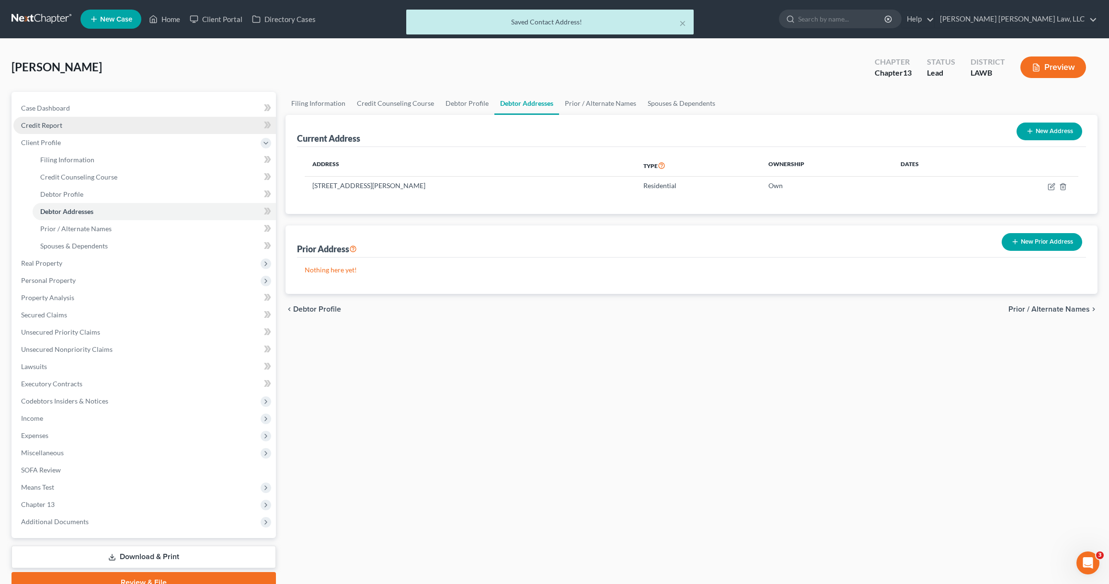
click at [52, 125] on span "Credit Report" at bounding box center [41, 125] width 41 height 8
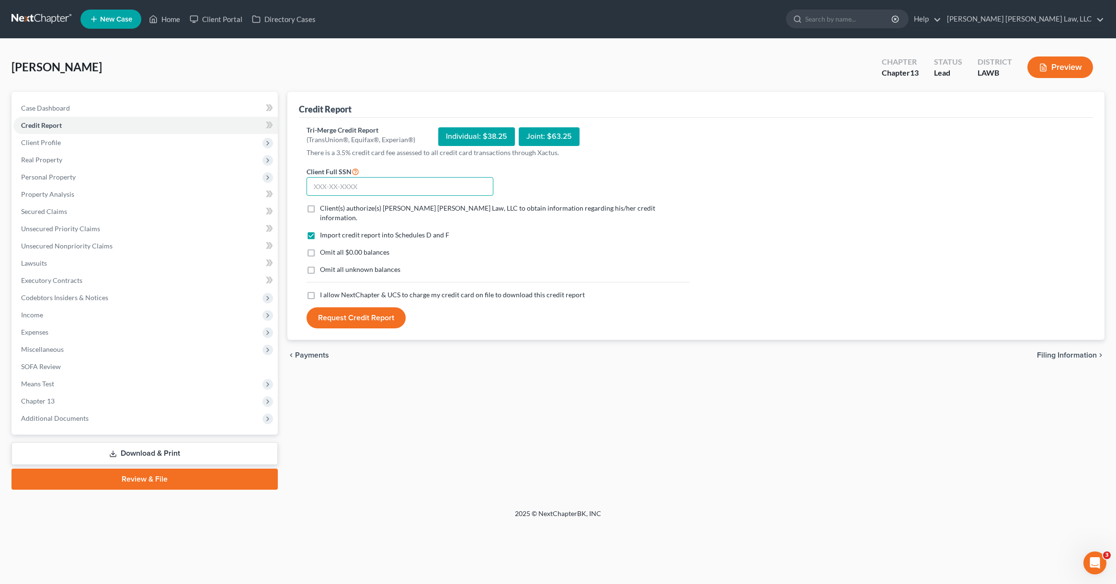
click at [323, 189] on input "text" at bounding box center [400, 186] width 187 height 19
type input "438-55-6610"
click at [324, 204] on input "Client(s) authorize(s) [PERSON_NAME] [PERSON_NAME] Law, LLC to obtain informati…" at bounding box center [327, 207] width 6 height 6
checkbox input "true"
click at [320, 248] on label "Omit all $0.00 balances" at bounding box center [354, 253] width 69 height 10
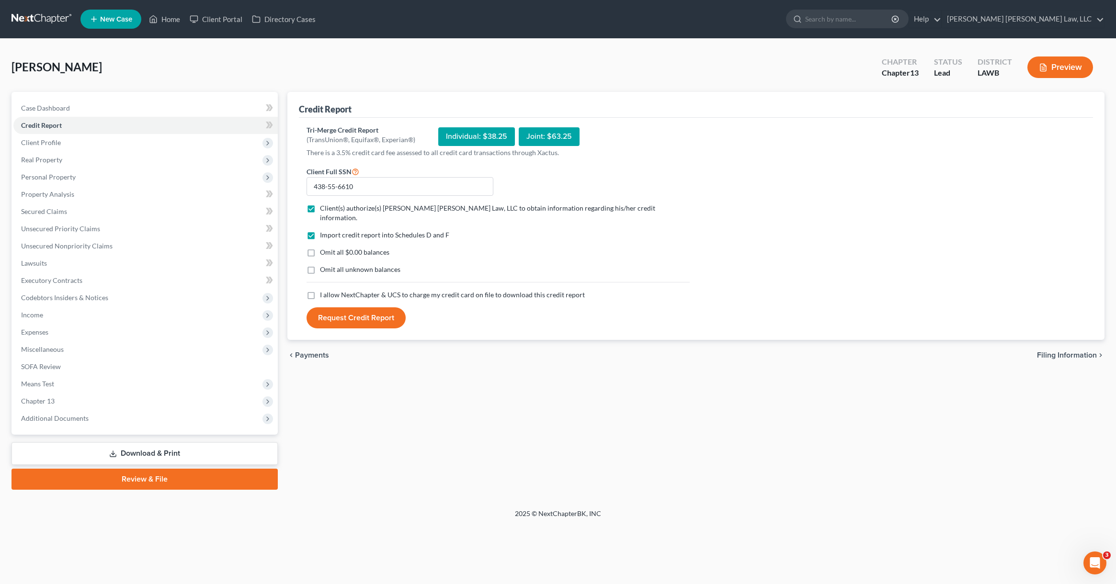
click at [324, 248] on input "Omit all $0.00 balances" at bounding box center [327, 251] width 6 height 6
checkbox input "true"
click at [320, 265] on label "Omit all unknown balances" at bounding box center [360, 270] width 80 height 10
click at [324, 265] on input "Omit all unknown balances" at bounding box center [327, 268] width 6 height 6
checkbox input "true"
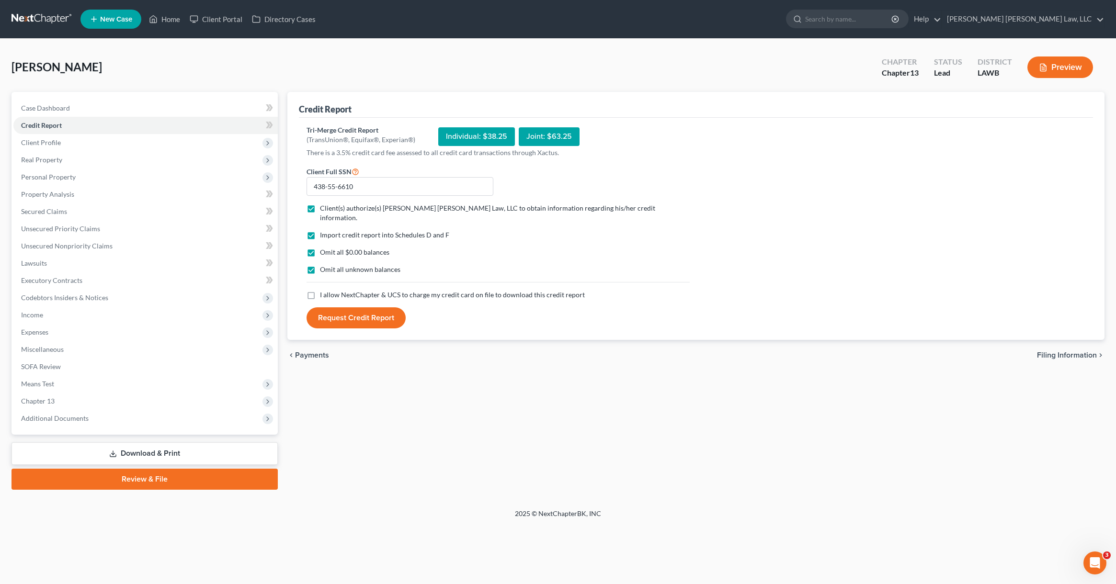
click at [320, 291] on label "I allow NextChapter & UCS to charge my credit card on file to download this cre…" at bounding box center [452, 295] width 265 height 10
click at [324, 291] on input "I allow NextChapter & UCS to charge my credit card on file to download this cre…" at bounding box center [327, 293] width 6 height 6
checkbox input "true"
click at [330, 307] on button "Request Credit Report" at bounding box center [356, 317] width 99 height 21
